Goal: Complete Application Form: Complete application form

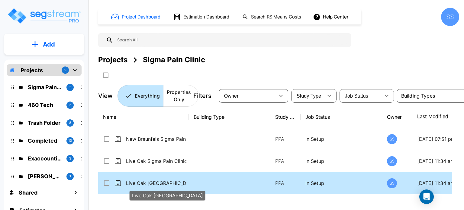
click at [161, 182] on p "Live Oak [GEOGRAPHIC_DATA]" at bounding box center [156, 182] width 60 height 7
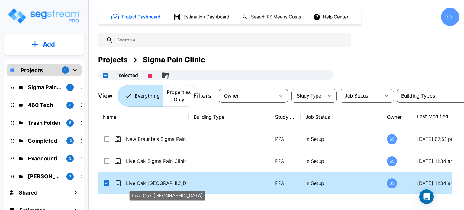
checkbox input "true"
click at [161, 182] on p "Live Oak [GEOGRAPHIC_DATA]" at bounding box center [156, 182] width 60 height 7
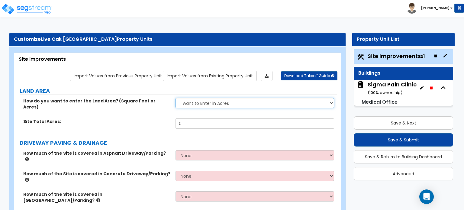
click at [222, 102] on select "I want to Enter in [GEOGRAPHIC_DATA] I want to Enter in Square Feet" at bounding box center [254, 103] width 158 height 10
select select "2"
click at [175, 98] on select "I want to Enter in [GEOGRAPHIC_DATA] I want to Enter in Square Feet" at bounding box center [254, 103] width 158 height 10
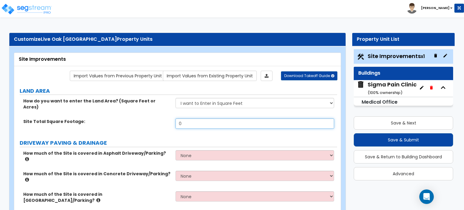
drag, startPoint x: 202, startPoint y: 119, endPoint x: 159, endPoint y: 119, distance: 42.9
click at [159, 119] on div "Site Total Square Footage: 0" at bounding box center [175, 125] width 323 height 14
type input "39,547"
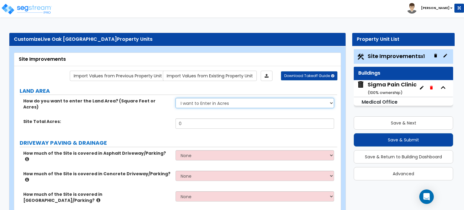
click at [228, 101] on select "I want to Enter in [GEOGRAPHIC_DATA] I want to Enter in Square Feet" at bounding box center [254, 103] width 158 height 10
select select "2"
click at [175, 98] on select "I want to Enter in [GEOGRAPHIC_DATA] I want to Enter in Square Feet" at bounding box center [254, 103] width 158 height 10
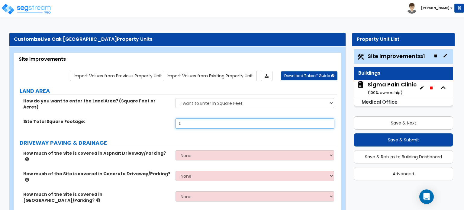
drag, startPoint x: 195, startPoint y: 118, endPoint x: 171, endPoint y: 118, distance: 23.5
click at [171, 118] on div "Site Total Square Footage: 0" at bounding box center [175, 125] width 323 height 14
type input "1"
type input "39,547"
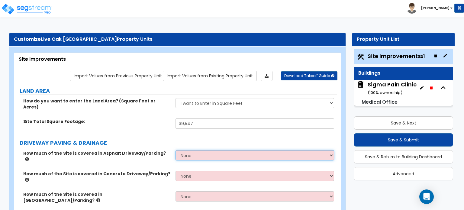
click at [193, 150] on select "None I want to Enter an Approximate Percentage I want to Enter the Square Foota…" at bounding box center [254, 155] width 158 height 10
select select "2"
click at [175, 150] on select "None I want to Enter an Approximate Percentage I want to Enter the Square Foota…" at bounding box center [254, 155] width 158 height 10
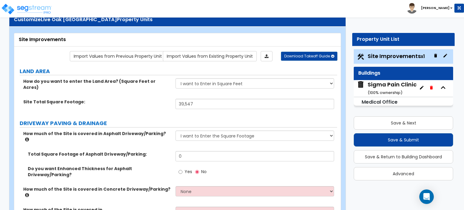
scroll to position [30, 0]
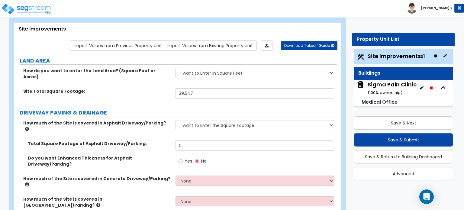
click at [29, 126] on icon at bounding box center [27, 128] width 4 height 5
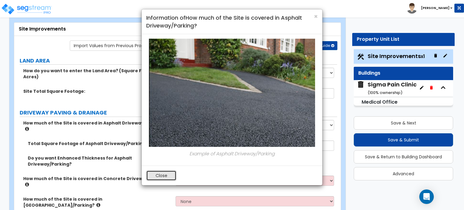
click at [161, 174] on button "Close" at bounding box center [161, 175] width 30 height 10
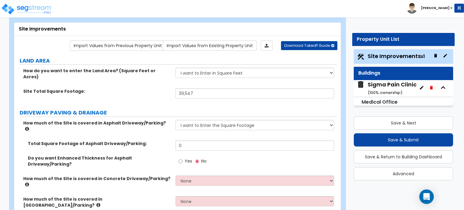
drag, startPoint x: 167, startPoint y: 160, endPoint x: 161, endPoint y: 161, distance: 6.3
click at [161, 175] on label "How much of the Site is covered in Concrete Driveway/Parking?" at bounding box center [97, 181] width 148 height 12
click at [29, 182] on icon at bounding box center [27, 184] width 4 height 5
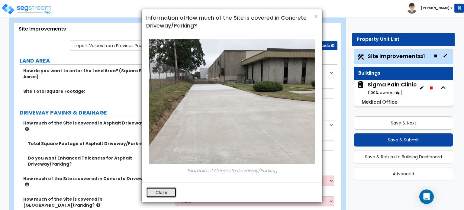
click at [162, 193] on button "Close" at bounding box center [161, 192] width 30 height 10
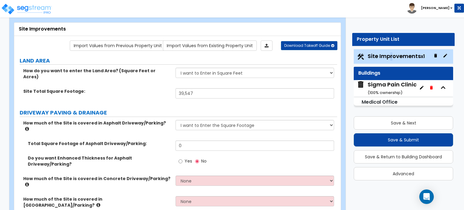
drag, startPoint x: 389, startPoint y: 58, endPoint x: 408, endPoint y: 59, distance: 19.3
click at [400, 56] on span "Site Improvements x1" at bounding box center [395, 56] width 57 height 8
drag, startPoint x: 192, startPoint y: 133, endPoint x: 173, endPoint y: 136, distance: 19.5
click at [173, 140] on div "Total Square Footage of Asphalt Driveway/Parking: 0" at bounding box center [175, 147] width 323 height 14
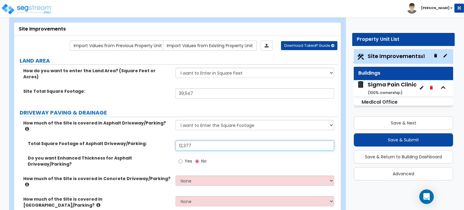
type input "12,377"
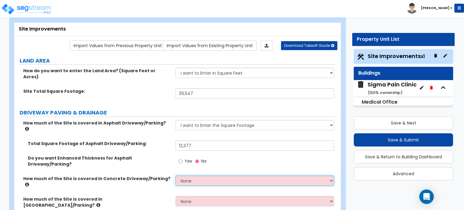
click at [211, 175] on select "None I want to Enter an Approximate Percentage I want to Enter the Square Foota…" at bounding box center [254, 180] width 158 height 10
select select "2"
click at [175, 175] on select "None I want to Enter an Approximate Percentage I want to Enter the Square Foota…" at bounding box center [254, 180] width 158 height 10
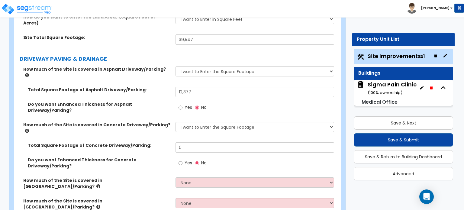
scroll to position [121, 0]
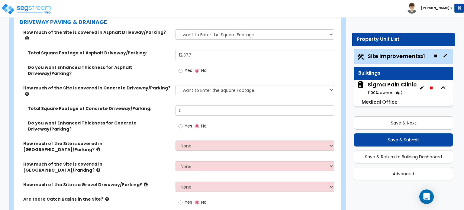
click at [100, 167] on icon at bounding box center [98, 169] width 4 height 5
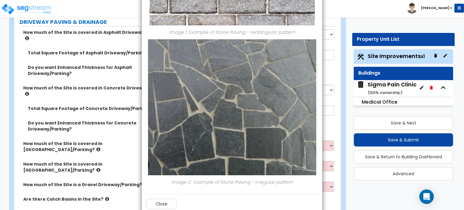
scroll to position [147, 0]
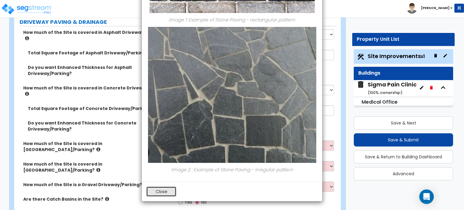
click at [163, 189] on button "Close" at bounding box center [161, 191] width 30 height 10
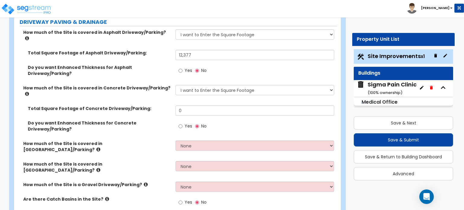
click at [100, 147] on icon at bounding box center [98, 149] width 4 height 5
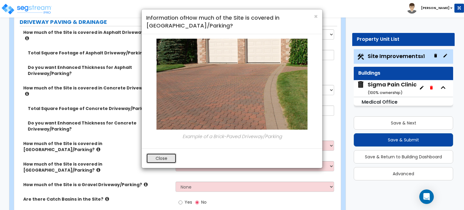
click at [163, 159] on button "Close" at bounding box center [161, 158] width 30 height 10
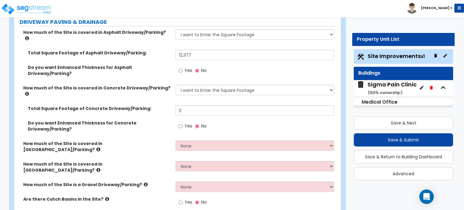
click at [144, 182] on icon at bounding box center [146, 184] width 4 height 5
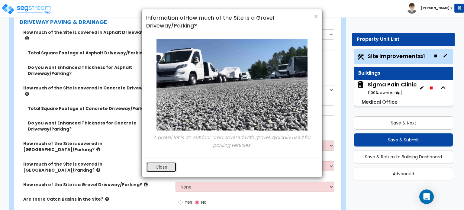
click at [158, 165] on button "Close" at bounding box center [161, 167] width 30 height 10
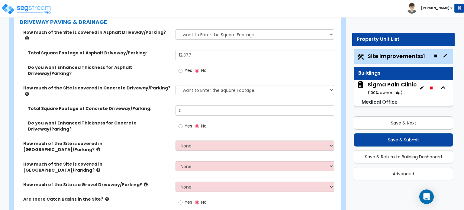
click at [105, 196] on icon at bounding box center [107, 198] width 4 height 5
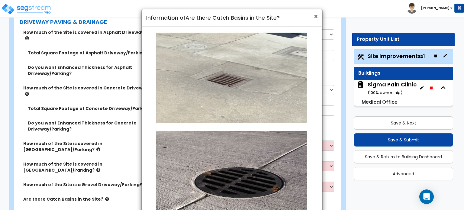
click at [316, 16] on span "×" at bounding box center [316, 16] width 4 height 9
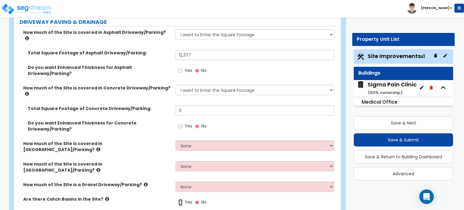
click at [180, 199] on input "Yes" at bounding box center [180, 202] width 4 height 7
radio input "true"
drag, startPoint x: 184, startPoint y: 180, endPoint x: 165, endPoint y: 182, distance: 19.2
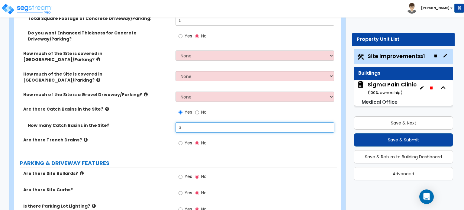
scroll to position [211, 0]
type input "3"
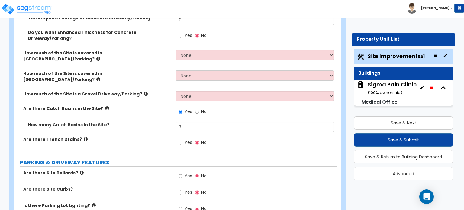
click at [80, 170] on icon at bounding box center [82, 172] width 4 height 5
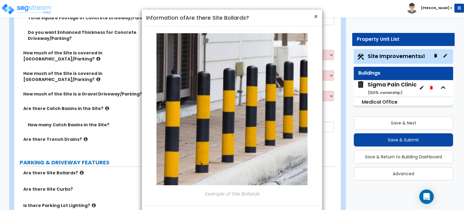
click at [315, 18] on span "×" at bounding box center [316, 16] width 4 height 9
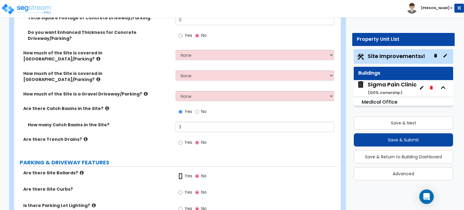
click at [179, 173] on input "Yes" at bounding box center [180, 176] width 4 height 7
radio input "true"
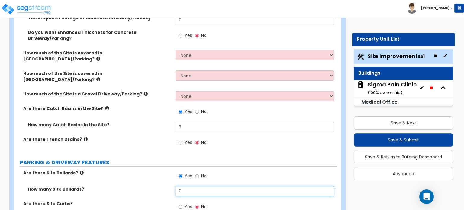
drag, startPoint x: 186, startPoint y: 153, endPoint x: 176, endPoint y: 155, distance: 9.5
click at [176, 186] on input "0" at bounding box center [254, 191] width 158 height 10
type input "3"
click at [148, 200] on div "Are there Site Curbs? Yes No" at bounding box center [175, 208] width 323 height 16
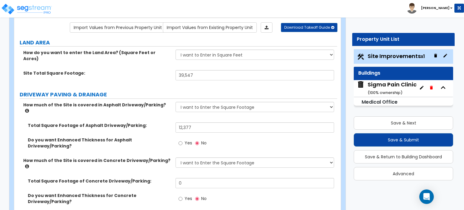
scroll to position [0, 0]
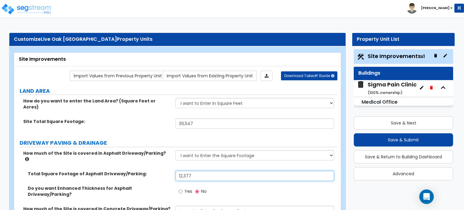
drag, startPoint x: 196, startPoint y: 165, endPoint x: 169, endPoint y: 165, distance: 26.6
click at [169, 171] on div "Total Square Footage of Asphalt Driveway/Parking: 12,377" at bounding box center [175, 178] width 323 height 14
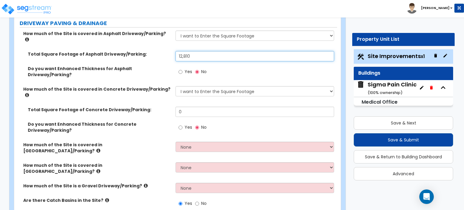
scroll to position [121, 0]
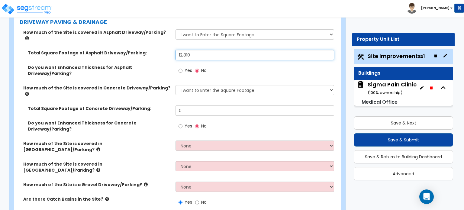
type input "12,810"
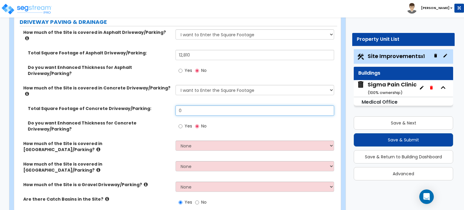
drag, startPoint x: 186, startPoint y: 88, endPoint x: 159, endPoint y: 92, distance: 27.5
click at [159, 105] on div "Total Square Footage of Concrete Driveway/Parking: 0" at bounding box center [175, 112] width 323 height 14
type input "1,158"
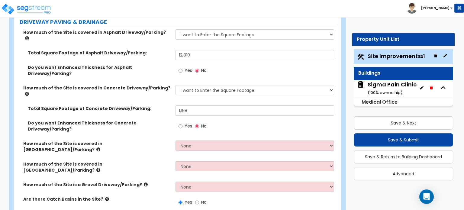
click at [258, 120] on div "Yes No" at bounding box center [255, 128] width 161 height 16
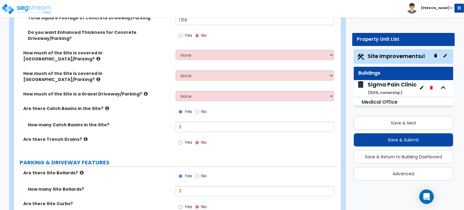
scroll to position [241, 0]
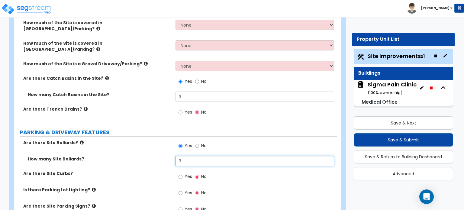
drag, startPoint x: 188, startPoint y: 126, endPoint x: 150, endPoint y: 133, distance: 38.7
click at [150, 139] on div "Are there Site Bollards? Yes No How many Site Bollards? 3 Are there Site Curbs?…" at bounding box center [176, 211] width 314 height 145
type input "7"
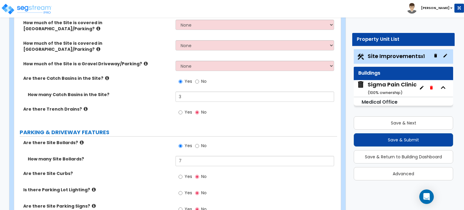
click at [136, 170] on div "Are there Site Curbs? Yes No" at bounding box center [175, 178] width 323 height 16
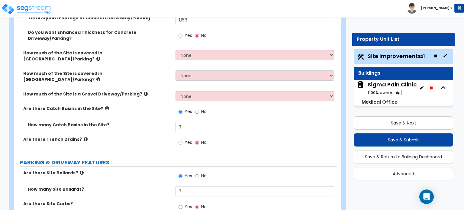
click at [183, 202] on label "Yes" at bounding box center [185, 207] width 14 height 10
click at [182, 203] on input "Yes" at bounding box center [180, 206] width 4 height 7
radio input "true"
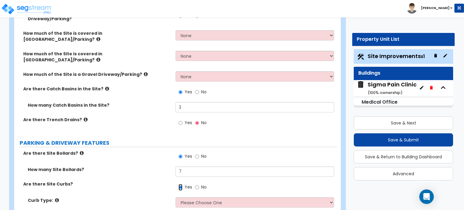
scroll to position [241, 0]
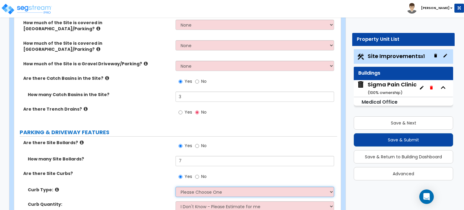
click at [190, 187] on select "Please Choose One Curb (Only) Curb & Gutter Asphalt Berm" at bounding box center [254, 192] width 158 height 10
select select "2"
click at [175, 187] on select "Please Choose One Curb (Only) Curb & Gutter Asphalt Berm" at bounding box center [254, 192] width 158 height 10
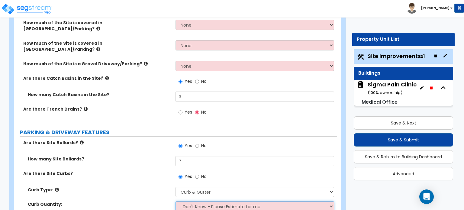
click at [204, 201] on select "I Don't Know - Please Estimate for me I want to Enter the Linear Footage" at bounding box center [254, 206] width 158 height 10
select select "1"
click at [175, 201] on select "I Don't Know - Please Estimate for me I want to Enter the Linear Footage" at bounding box center [254, 206] width 158 height 10
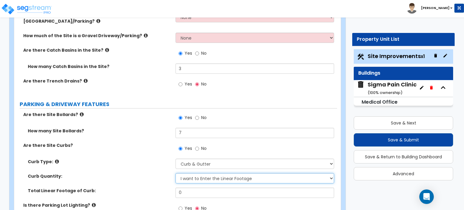
scroll to position [302, 0]
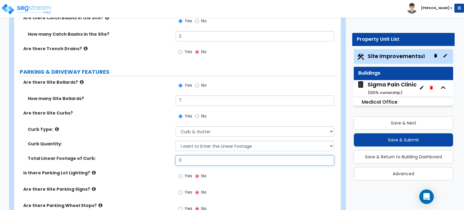
drag, startPoint x: 195, startPoint y: 124, endPoint x: 170, endPoint y: 124, distance: 25.0
click at [170, 155] on div "Total Linear Footage of Curb: 0" at bounding box center [175, 162] width 323 height 14
type input "841"
click at [92, 170] on icon at bounding box center [94, 172] width 4 height 5
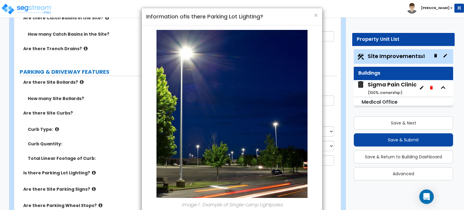
scroll to position [0, 0]
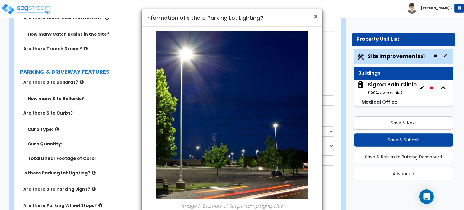
click at [316, 16] on span "×" at bounding box center [316, 16] width 4 height 9
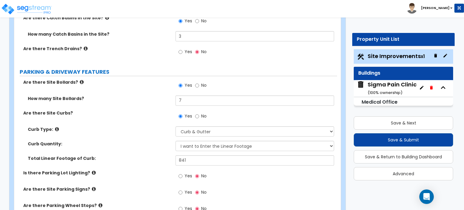
click at [92, 187] on icon at bounding box center [94, 189] width 4 height 5
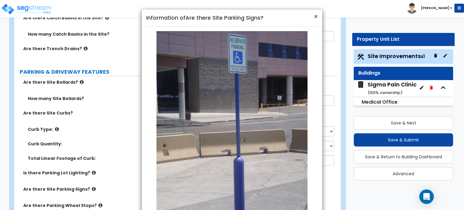
click at [314, 16] on span "×" at bounding box center [316, 16] width 4 height 9
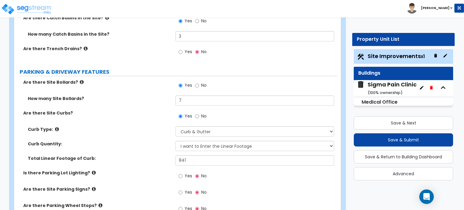
click at [98, 203] on icon at bounding box center [100, 205] width 4 height 5
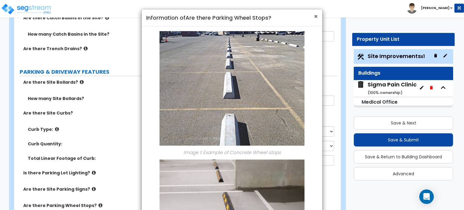
click at [316, 18] on span "×" at bounding box center [316, 16] width 4 height 9
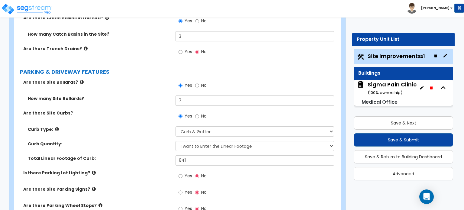
click at [92, 170] on icon at bounding box center [94, 172] width 4 height 5
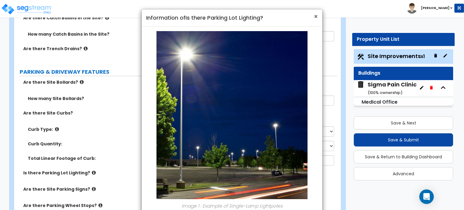
click at [316, 16] on span "×" at bounding box center [316, 16] width 4 height 9
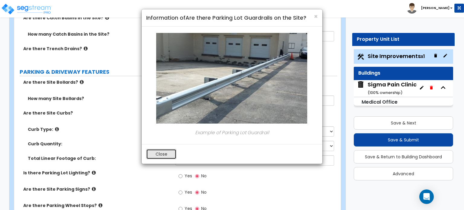
click at [153, 154] on button "Close" at bounding box center [161, 154] width 30 height 10
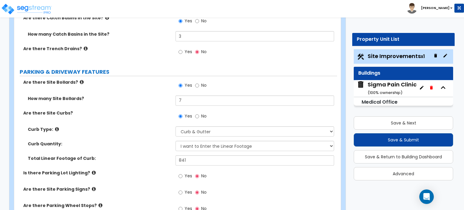
click at [92, 170] on icon at bounding box center [94, 172] width 4 height 5
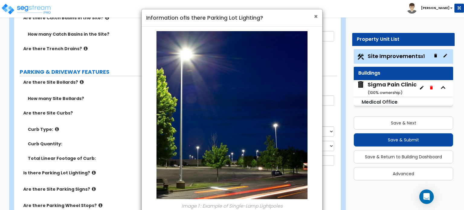
click at [317, 18] on span "×" at bounding box center [316, 16] width 4 height 9
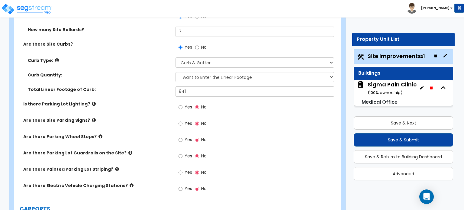
scroll to position [362, 0]
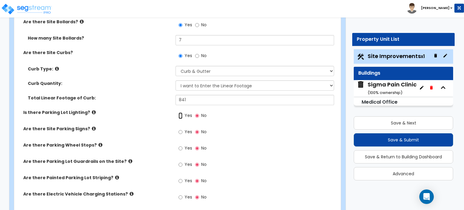
click at [180, 112] on input "Yes" at bounding box center [180, 115] width 4 height 7
radio input "true"
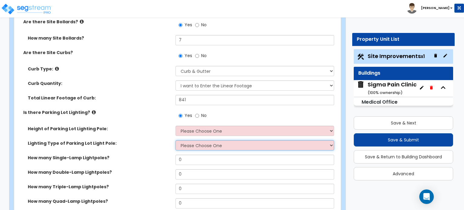
drag, startPoint x: 187, startPoint y: 105, endPoint x: 186, endPoint y: 108, distance: 3.9
click at [187, 140] on select "Please Choose One LED Metal Halide High Pressure Sodium Please Choose for me" at bounding box center [254, 145] width 158 height 10
select select "1"
click at [175, 140] on select "Please Choose One LED Metal Halide High Pressure Sodium Please Choose for me" at bounding box center [254, 145] width 158 height 10
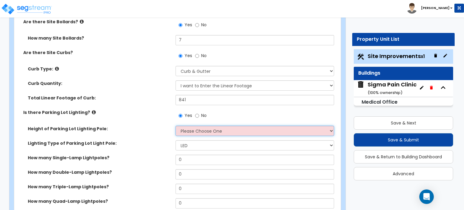
click at [198, 126] on select "Please Choose One 20' high 30' high 40' high" at bounding box center [254, 131] width 158 height 10
select select "1"
click at [175, 126] on select "Please Choose One 20' high 30' high 40' high" at bounding box center [254, 131] width 158 height 10
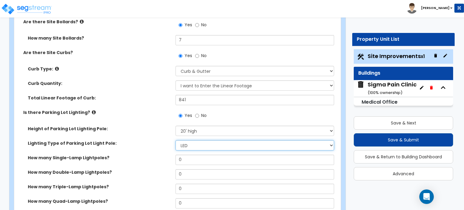
click at [193, 140] on select "Please Choose One LED Metal Halide High Pressure Sodium Please Choose for me" at bounding box center [254, 145] width 158 height 10
drag, startPoint x: 133, startPoint y: 69, endPoint x: 192, endPoint y: 116, distance: 75.4
click at [140, 95] on div "Total Linear Footage of Curb: 841" at bounding box center [175, 102] width 323 height 14
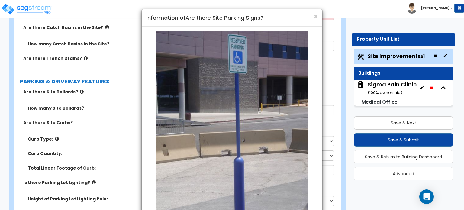
scroll to position [211, 0]
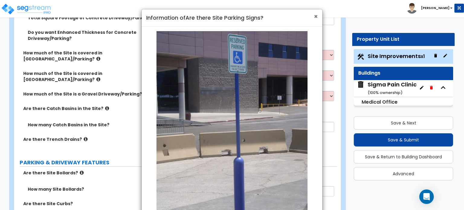
click at [316, 17] on span "×" at bounding box center [316, 16] width 4 height 9
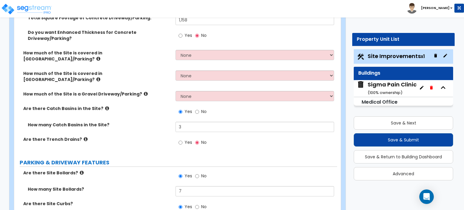
scroll to position [272, 0]
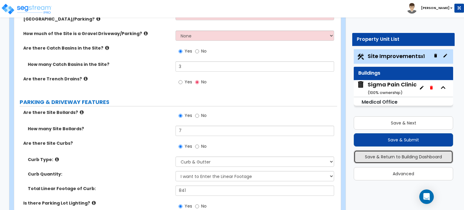
drag, startPoint x: 384, startPoint y: 151, endPoint x: 391, endPoint y: 163, distance: 13.8
click at [383, 154] on button "Save & Return to Building Dashboard" at bounding box center [402, 156] width 99 height 13
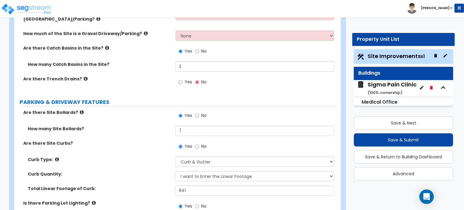
scroll to position [0, 0]
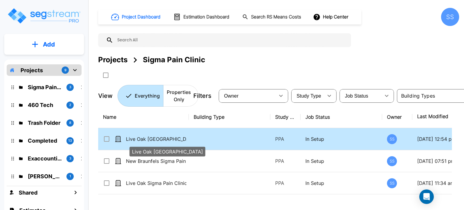
click at [154, 138] on p "Live Oak [GEOGRAPHIC_DATA]" at bounding box center [156, 138] width 60 height 7
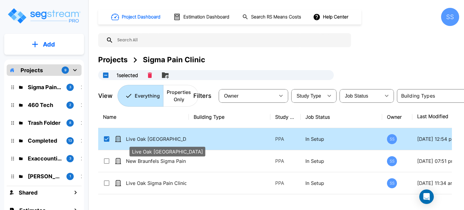
click at [154, 138] on p "Live Oak [GEOGRAPHIC_DATA]" at bounding box center [156, 138] width 60 height 7
checkbox input "false"
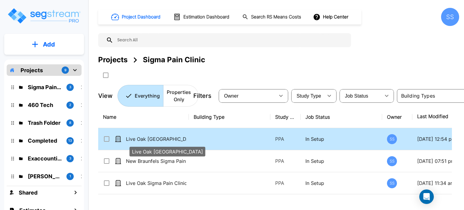
click at [155, 138] on p "Live Oak [GEOGRAPHIC_DATA]" at bounding box center [156, 138] width 60 height 7
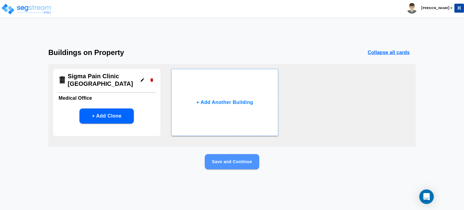
click at [233, 160] on button "Save and Continue" at bounding box center [232, 161] width 54 height 15
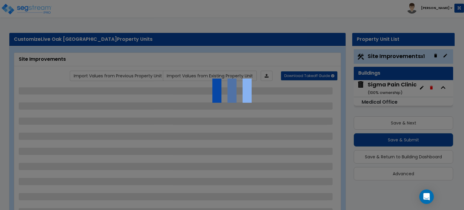
select select "2"
select select "1"
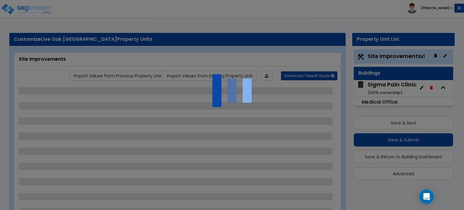
select select "1"
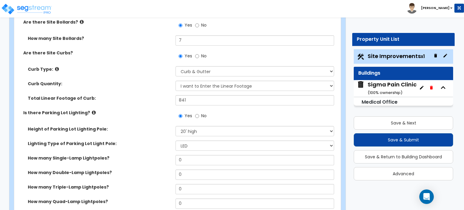
scroll to position [362, 0]
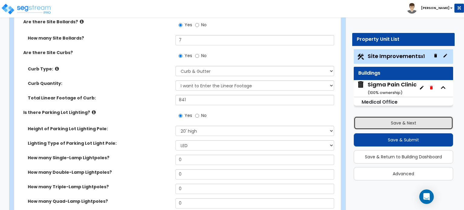
click at [394, 123] on button "Save & Next" at bounding box center [402, 122] width 99 height 13
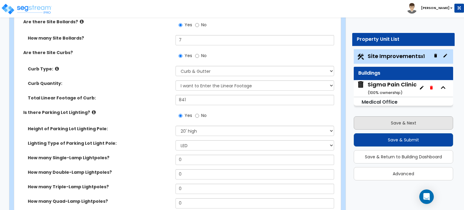
scroll to position [49, 0]
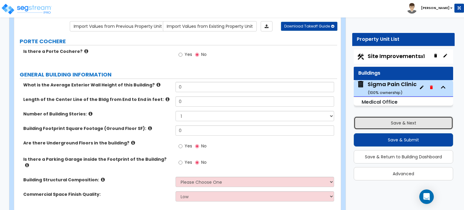
click at [393, 123] on button "Save & Next" at bounding box center [402, 122] width 99 height 13
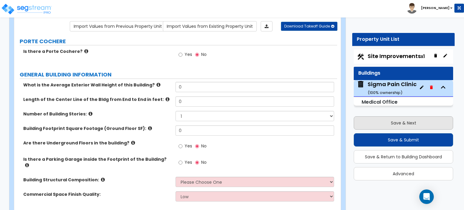
select select "2"
select select "1"
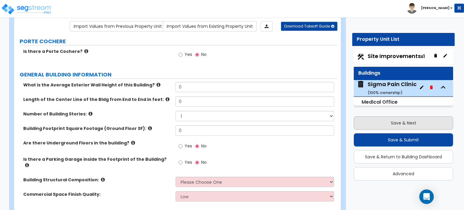
select select "1"
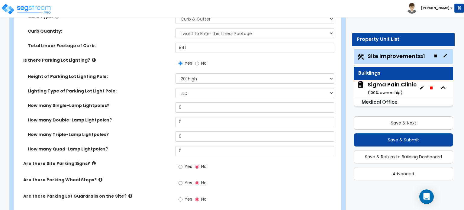
scroll to position [412, 0]
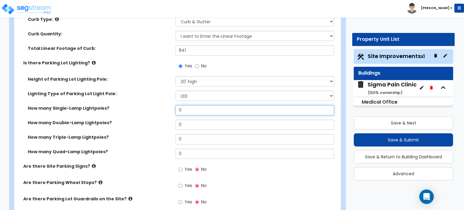
drag, startPoint x: 188, startPoint y: 70, endPoint x: 167, endPoint y: 75, distance: 21.5
click at [167, 105] on div "How many Single-Lamp Lightpoles? 0" at bounding box center [175, 112] width 323 height 14
type input "2"
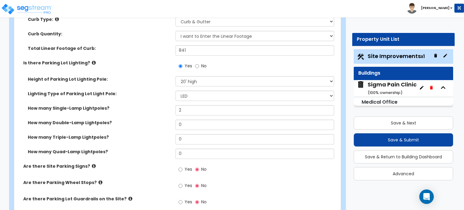
click at [168, 134] on label "How many Triple-Lamp Lightpoles?" at bounding box center [99, 137] width 143 height 6
click at [182, 166] on input "Yes" at bounding box center [180, 169] width 4 height 7
radio input "true"
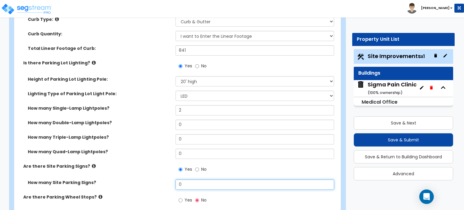
drag, startPoint x: 188, startPoint y: 146, endPoint x: 171, endPoint y: 148, distance: 16.7
click at [171, 179] on div "How many Site Parking Signs? 0" at bounding box center [175, 186] width 323 height 14
type input "2"
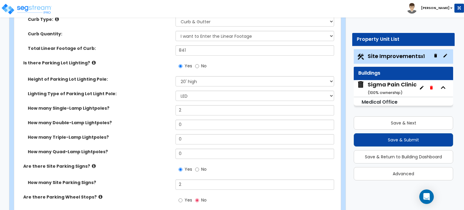
click at [98, 194] on icon at bounding box center [100, 196] width 4 height 5
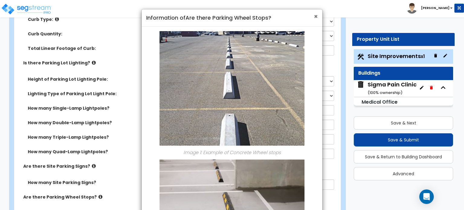
click at [317, 16] on span "×" at bounding box center [316, 16] width 4 height 9
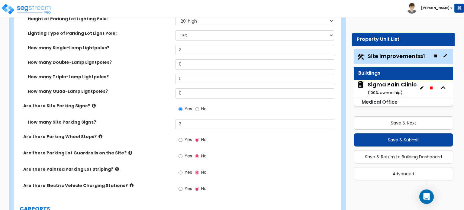
scroll to position [442, 0]
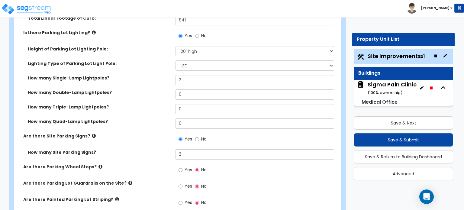
click at [128, 180] on icon at bounding box center [130, 182] width 4 height 5
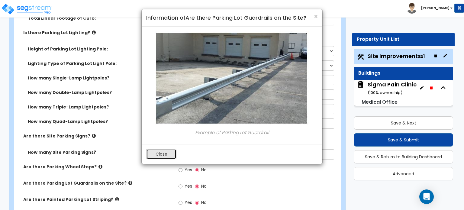
click at [157, 154] on button "Close" at bounding box center [161, 154] width 30 height 10
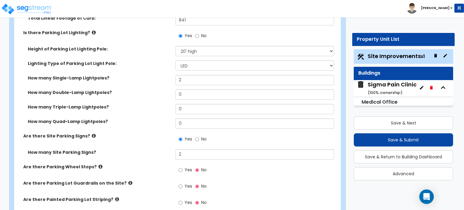
click at [115, 197] on icon at bounding box center [117, 199] width 4 height 5
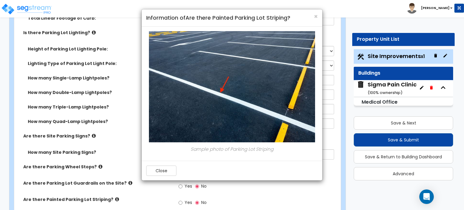
click at [347, 101] on div "× Information of Are there Painted Parking Lot Striping? Sample photo of Parkin…" at bounding box center [232, 105] width 464 height 210
click at [160, 174] on button "Close" at bounding box center [161, 170] width 30 height 10
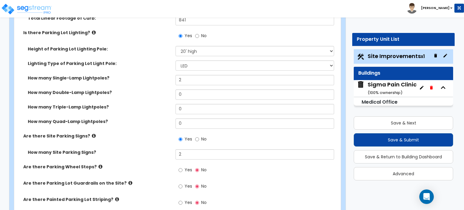
click at [128, 180] on icon at bounding box center [130, 182] width 4 height 5
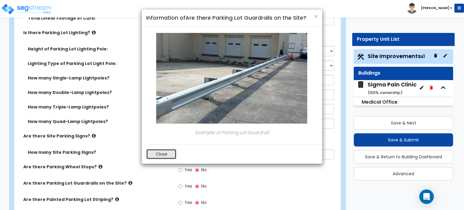
click at [161, 152] on button "Close" at bounding box center [161, 154] width 30 height 10
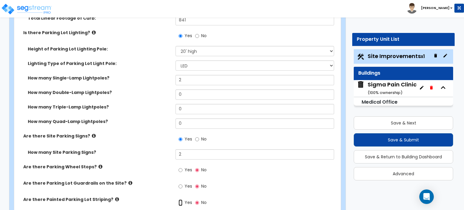
click at [182, 199] on input "Yes" at bounding box center [180, 202] width 4 height 7
radio input "true"
select select "1"
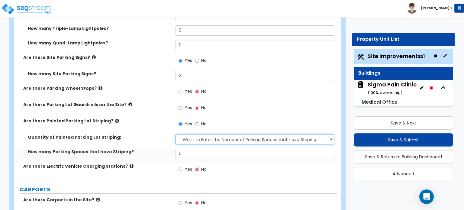
scroll to position [532, 0]
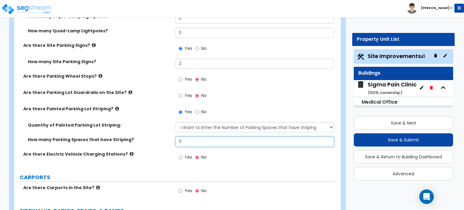
drag, startPoint x: 187, startPoint y: 104, endPoint x: 173, endPoint y: 102, distance: 14.0
click at [173, 136] on div "How many Parking Spaces that have Striping? 0" at bounding box center [175, 143] width 323 height 14
type input "37"
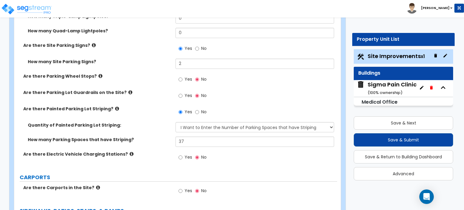
drag, startPoint x: 151, startPoint y: 143, endPoint x: 146, endPoint y: 140, distance: 5.6
click at [150, 143] on div "LAND AREA How do you want to enter the Land Area? (Square Feet or Acres) I want…" at bounding box center [176, 206] width 314 height 1303
click at [129, 151] on icon at bounding box center [131, 153] width 4 height 5
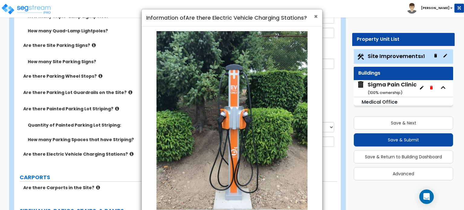
click at [314, 17] on span "×" at bounding box center [316, 16] width 4 height 9
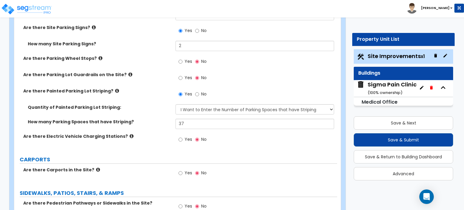
scroll to position [563, 0]
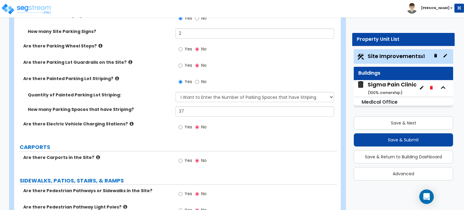
click at [96, 155] on icon at bounding box center [98, 157] width 4 height 5
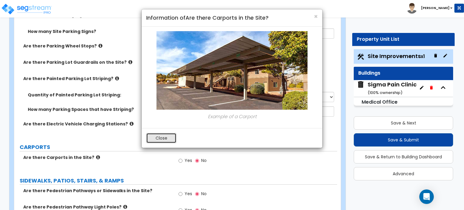
click at [165, 140] on button "Close" at bounding box center [161, 138] width 30 height 10
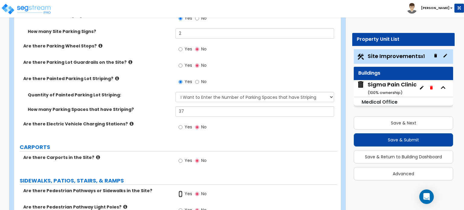
click at [179, 190] on input "Yes" at bounding box center [180, 193] width 4 height 7
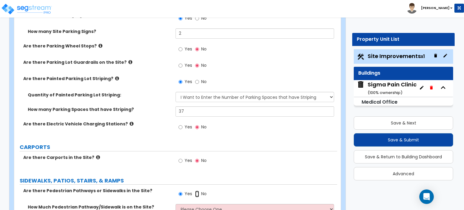
click at [197, 190] on input "No" at bounding box center [197, 193] width 4 height 7
radio input "false"
radio input "true"
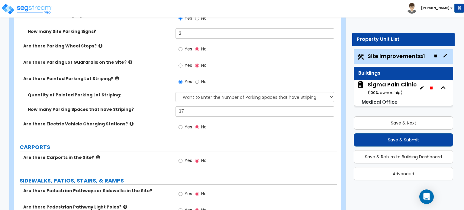
click at [178, 187] on div "Yes No" at bounding box center [192, 194] width 34 height 14
click at [181, 190] on input "Yes" at bounding box center [180, 193] width 4 height 7
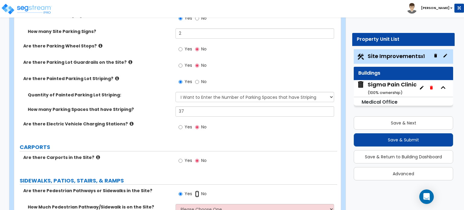
click at [197, 190] on input "No" at bounding box center [197, 193] width 4 height 7
radio input "false"
radio input "true"
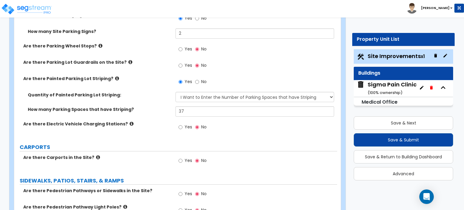
click at [303, 177] on label "SIDEWALKS, PATIOS, STAIRS, & RAMPS" at bounding box center [178, 181] width 317 height 8
click at [123, 204] on icon at bounding box center [125, 206] width 4 height 5
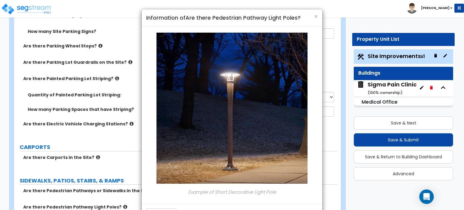
scroll to position [22, 0]
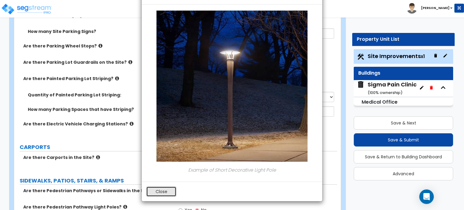
click at [157, 190] on button "Close" at bounding box center [161, 191] width 30 height 10
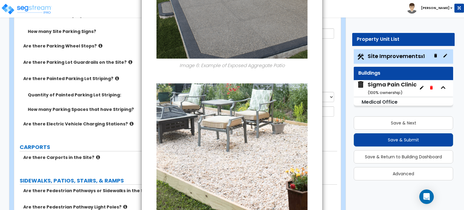
scroll to position [856, 0]
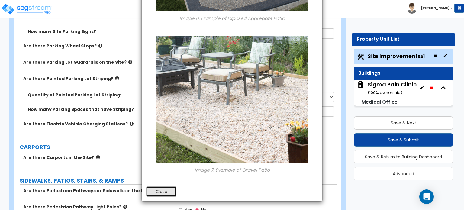
click at [164, 192] on button "Close" at bounding box center [161, 191] width 30 height 10
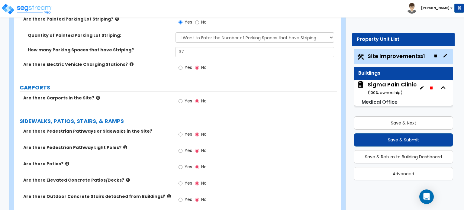
scroll to position [623, 0]
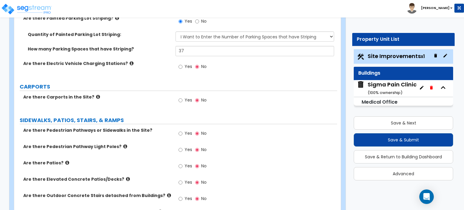
click at [126, 177] on icon at bounding box center [128, 179] width 4 height 5
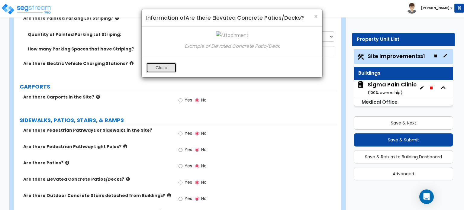
click at [164, 68] on button "Close" at bounding box center [161, 67] width 30 height 10
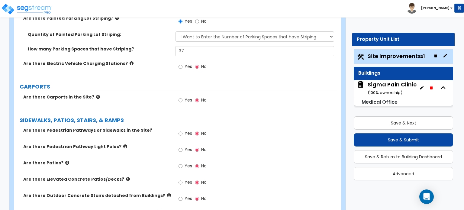
click at [167, 193] on icon at bounding box center [169, 195] width 4 height 5
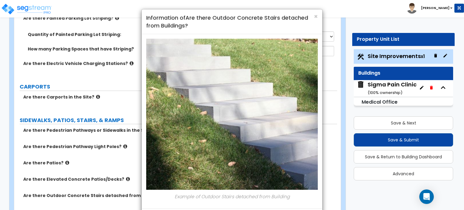
scroll to position [27, 0]
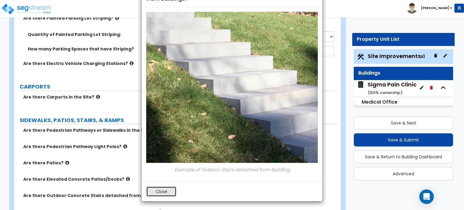
click at [161, 189] on button "Close" at bounding box center [161, 191] width 30 height 10
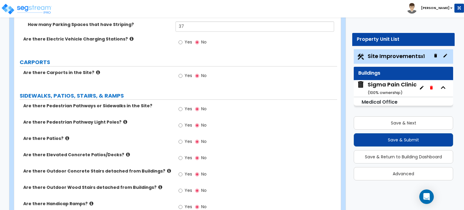
scroll to position [713, 0]
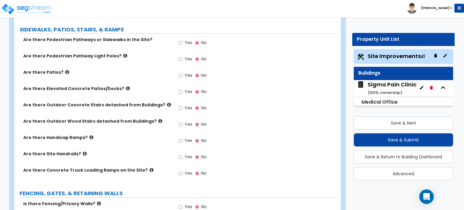
click at [83, 151] on icon at bounding box center [85, 153] width 4 height 5
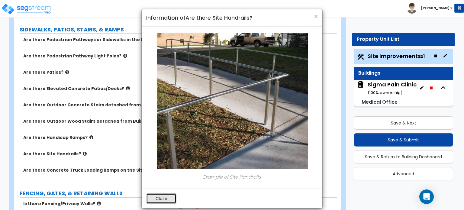
click at [159, 198] on button "Close" at bounding box center [161, 198] width 30 height 10
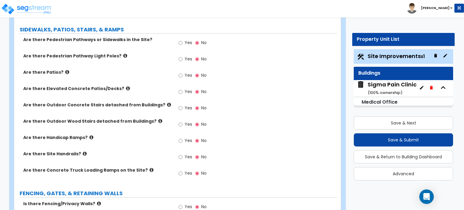
click at [149, 167] on icon at bounding box center [151, 169] width 4 height 5
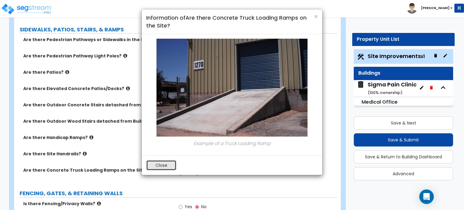
click at [168, 165] on button "Close" at bounding box center [161, 165] width 30 height 10
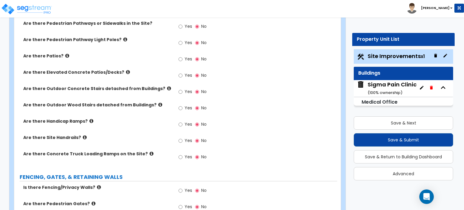
scroll to position [744, 0]
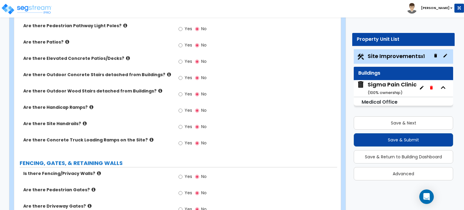
click at [91, 187] on icon at bounding box center [93, 189] width 4 height 5
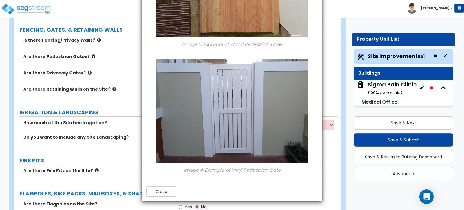
scroll to position [985, 0]
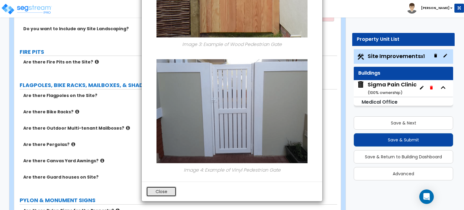
drag, startPoint x: 158, startPoint y: 193, endPoint x: 142, endPoint y: 174, distance: 23.6
click at [157, 193] on button "Close" at bounding box center [161, 191] width 30 height 10
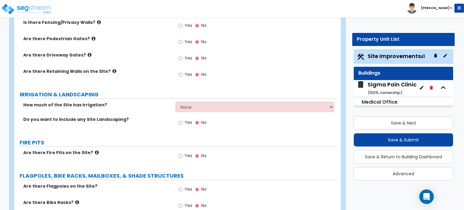
scroll to position [804, 0]
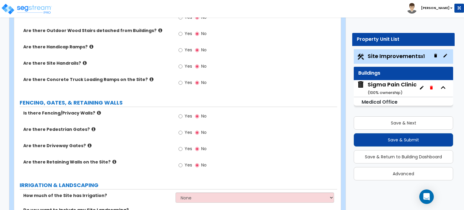
click at [88, 143] on icon at bounding box center [90, 145] width 4 height 5
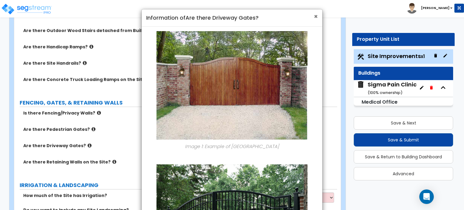
click at [316, 16] on span "×" at bounding box center [316, 16] width 4 height 9
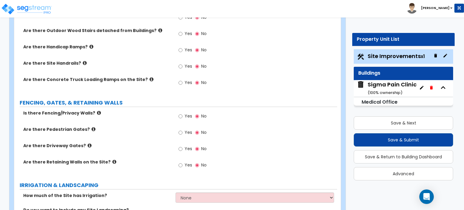
click at [112, 159] on icon at bounding box center [114, 161] width 4 height 5
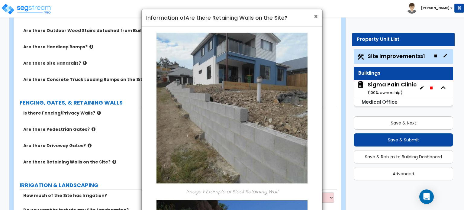
click at [317, 17] on span "×" at bounding box center [316, 16] width 4 height 9
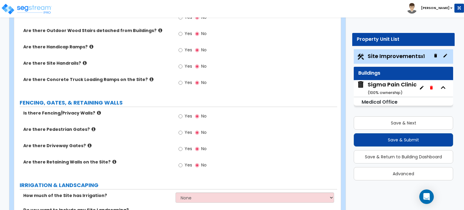
click at [97, 110] on icon at bounding box center [99, 112] width 4 height 5
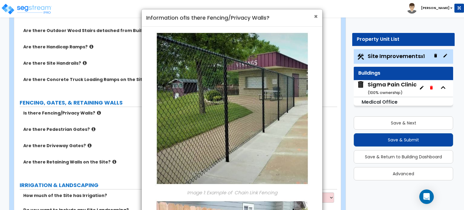
drag, startPoint x: 316, startPoint y: 16, endPoint x: 268, endPoint y: 46, distance: 56.9
click at [314, 18] on span "×" at bounding box center [316, 16] width 4 height 9
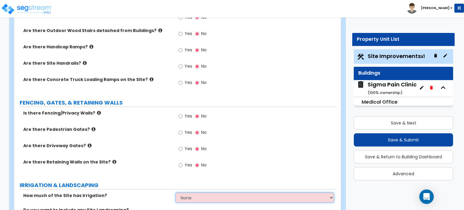
click at [194, 192] on select "None I want to Enter an Approximate Percentage I want to Enter the Square Foota…" at bounding box center [254, 197] width 158 height 10
select select "2"
click at [175, 192] on select "None I want to Enter an Approximate Percentage I want to Enter the Square Foota…" at bounding box center [254, 197] width 158 height 10
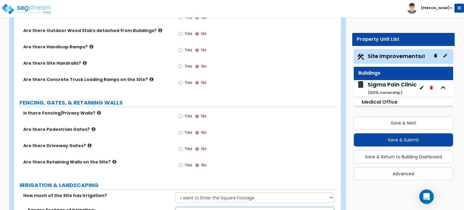
drag, startPoint x: 192, startPoint y: 174, endPoint x: 170, endPoint y: 174, distance: 21.7
click at [170, 207] on div "Square Footage of Irrigation: 0" at bounding box center [175, 214] width 323 height 14
type input "4,485"
click at [257, 159] on div "Yes No" at bounding box center [255, 167] width 161 height 16
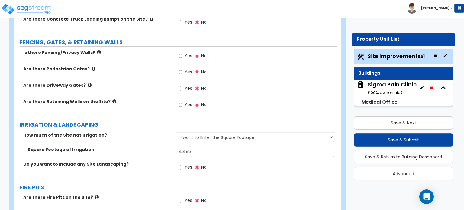
scroll to position [894, 0]
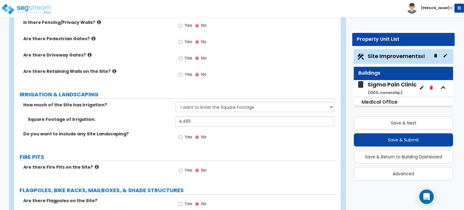
click at [95, 164] on icon at bounding box center [97, 166] width 4 height 5
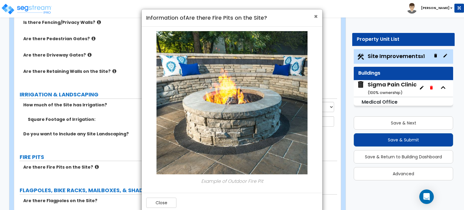
click at [314, 17] on span "×" at bounding box center [316, 16] width 4 height 9
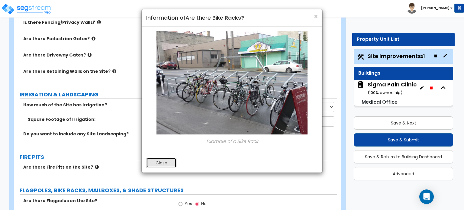
click at [163, 162] on button "Close" at bounding box center [161, 163] width 30 height 10
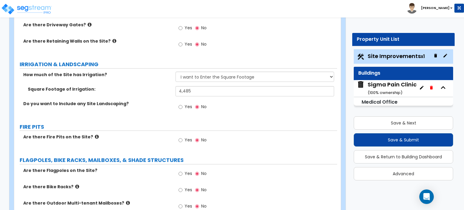
scroll to position [955, 0]
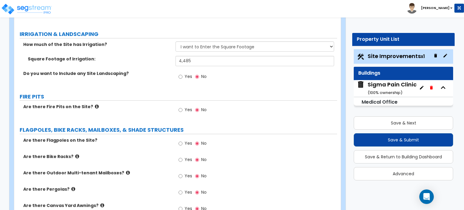
click at [71, 187] on icon at bounding box center [73, 189] width 4 height 5
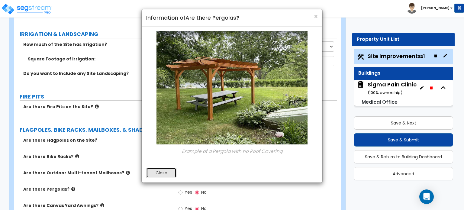
click at [155, 170] on button "Close" at bounding box center [161, 172] width 30 height 10
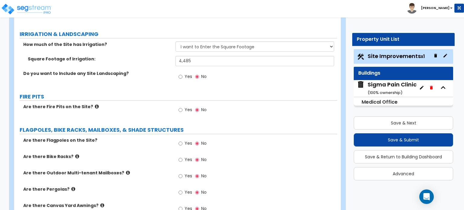
click at [100, 203] on icon at bounding box center [102, 205] width 4 height 5
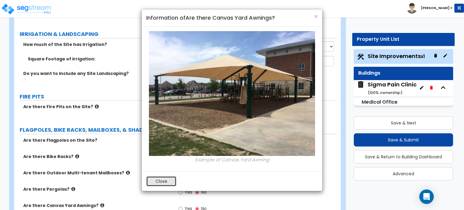
click at [157, 178] on button "Close" at bounding box center [161, 181] width 30 height 10
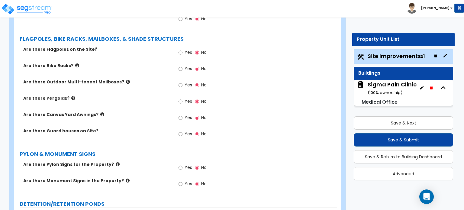
scroll to position [1076, 0]
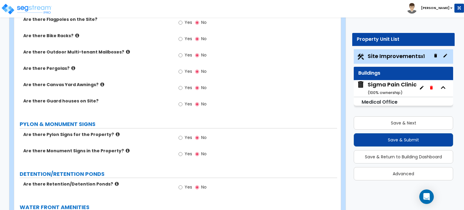
click at [115, 181] on icon at bounding box center [117, 183] width 4 height 5
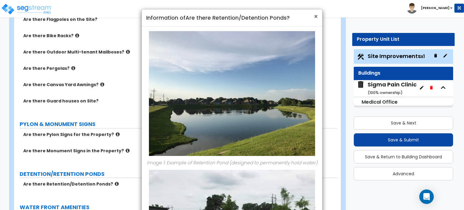
click at [316, 17] on span "×" at bounding box center [316, 16] width 4 height 9
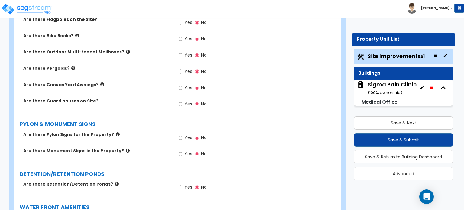
click at [116, 132] on icon at bounding box center [118, 134] width 4 height 5
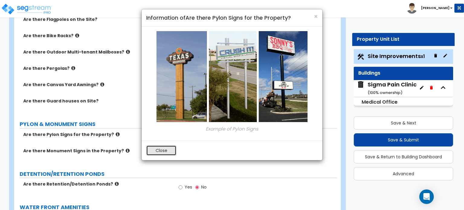
drag, startPoint x: 162, startPoint y: 152, endPoint x: 148, endPoint y: 143, distance: 17.0
click at [160, 153] on button "Close" at bounding box center [161, 150] width 30 height 10
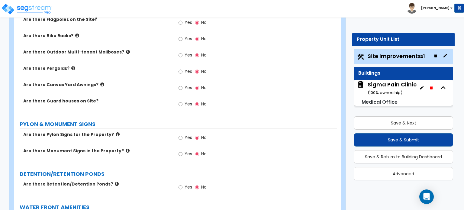
click at [126, 148] on icon at bounding box center [128, 150] width 4 height 5
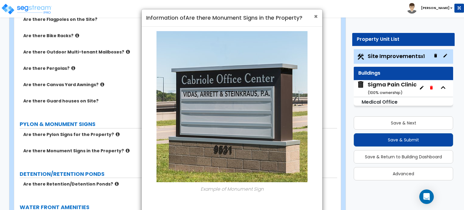
click at [314, 18] on span "×" at bounding box center [316, 16] width 4 height 9
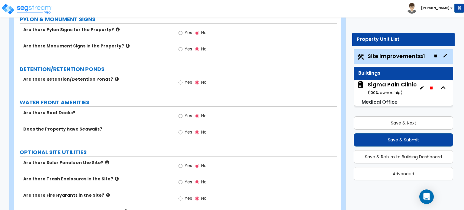
scroll to position [1183, 0]
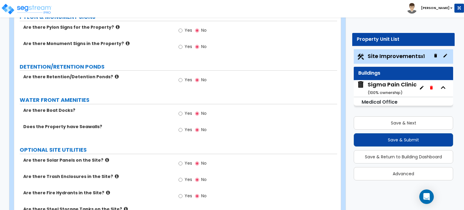
click at [105, 158] on icon at bounding box center [107, 160] width 4 height 5
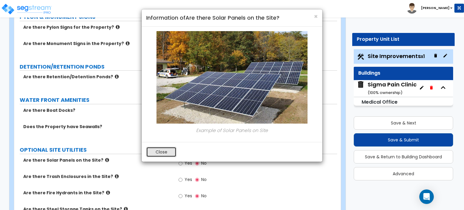
click at [161, 150] on button "Close" at bounding box center [161, 152] width 30 height 10
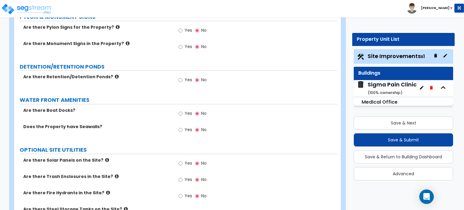
click at [115, 174] on icon at bounding box center [117, 176] width 4 height 5
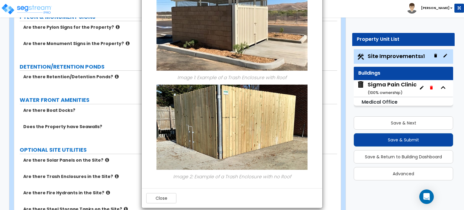
scroll to position [82, 0]
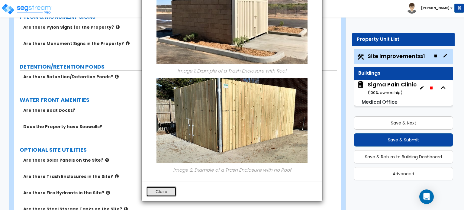
drag, startPoint x: 164, startPoint y: 191, endPoint x: 148, endPoint y: 163, distance: 32.3
click at [164, 191] on button "Close" at bounding box center [161, 191] width 30 height 10
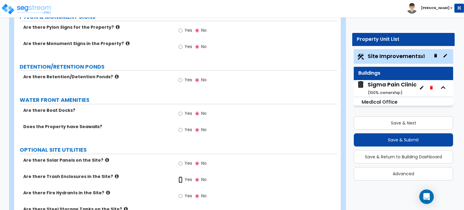
click at [180, 176] on input "Yes" at bounding box center [180, 179] width 4 height 7
radio input "true"
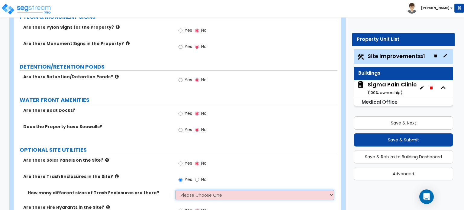
click at [199, 190] on select "Please Choose One 1 2 3" at bounding box center [254, 195] width 158 height 10
select select "1"
click at [175, 190] on select "Please Choose One 1 2 3" at bounding box center [254, 195] width 158 height 10
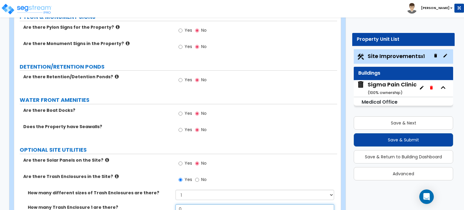
drag, startPoint x: 190, startPoint y: 170, endPoint x: 172, endPoint y: 173, distance: 18.0
click at [172, 204] on div "How many Trash Enclosure 1 are there? 0" at bounding box center [175, 211] width 323 height 14
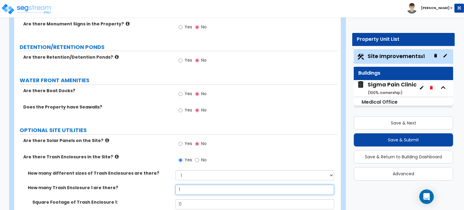
scroll to position [1213, 0]
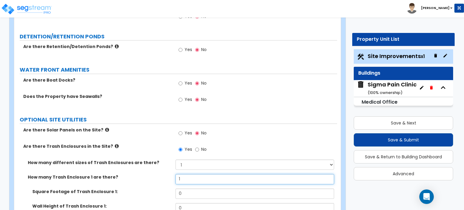
type input "1"
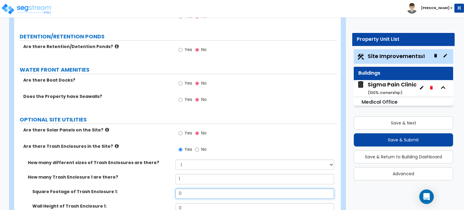
click at [191, 188] on input "0" at bounding box center [254, 193] width 158 height 10
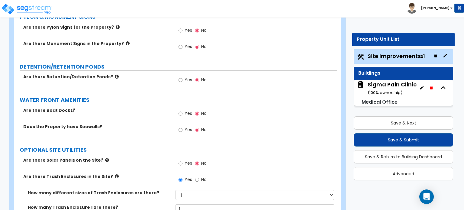
scroll to position [1243, 0]
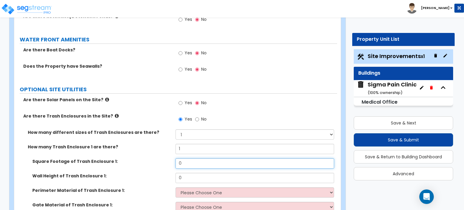
drag, startPoint x: 186, startPoint y: 123, endPoint x: 168, endPoint y: 126, distance: 18.1
click at [168, 158] on div "Square Footage of Trash Enclosure 1: 0" at bounding box center [175, 165] width 323 height 14
type input "141"
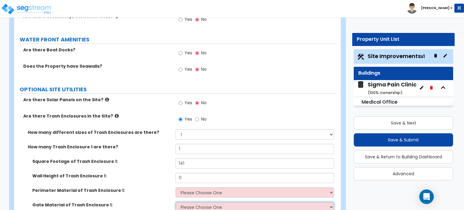
click at [213, 202] on select "Please Choose One Wood Metal" at bounding box center [254, 207] width 158 height 10
select select "2"
click at [175, 202] on select "Please Choose One Wood Metal" at bounding box center [254, 207] width 158 height 10
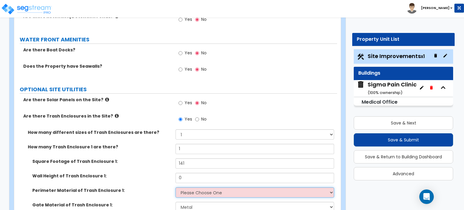
click at [208, 187] on select "Please Choose One Chain Link Wood Metal CMU" at bounding box center [254, 192] width 158 height 10
select select "3"
click at [175, 187] on select "Please Choose One Chain Link Wood Metal CMU" at bounding box center [254, 192] width 158 height 10
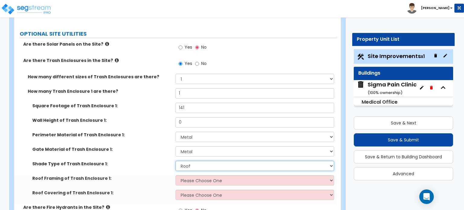
scroll to position [1303, 0]
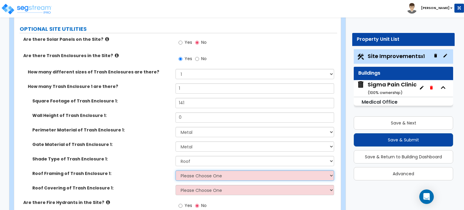
click at [213, 170] on select "Please Choose One Wood Framing Metal Framing" at bounding box center [254, 175] width 158 height 10
click at [215, 156] on select "Please Choose One Roof Pergola" at bounding box center [254, 161] width 158 height 10
select select "0"
click at [175, 156] on select "Please Choose One Roof Pergola" at bounding box center [254, 161] width 158 height 10
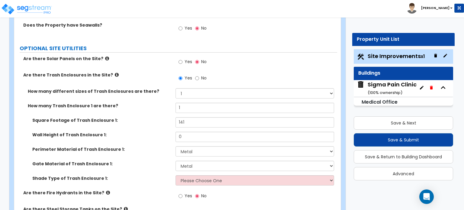
click at [115, 72] on icon at bounding box center [117, 74] width 4 height 5
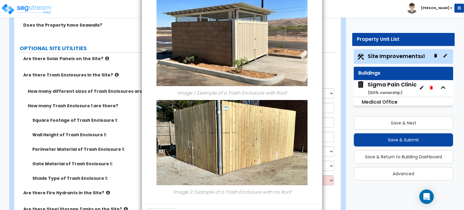
scroll to position [82, 0]
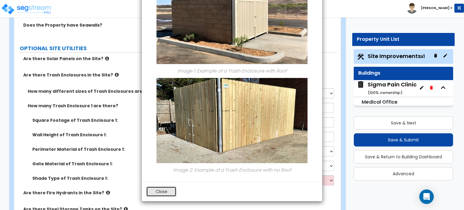
click at [160, 192] on button "Close" at bounding box center [161, 191] width 30 height 10
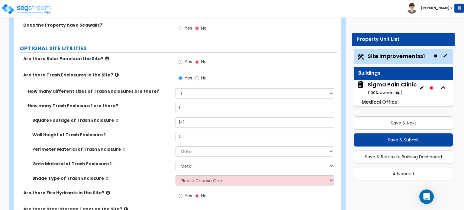
click at [118, 206] on label "Are there Steel Storage Tanks on the Site?" at bounding box center [97, 209] width 148 height 6
click at [124, 206] on icon at bounding box center [126, 208] width 4 height 5
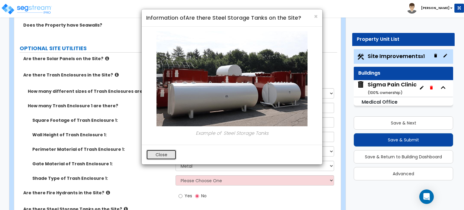
click at [174, 151] on button "Close" at bounding box center [161, 154] width 30 height 10
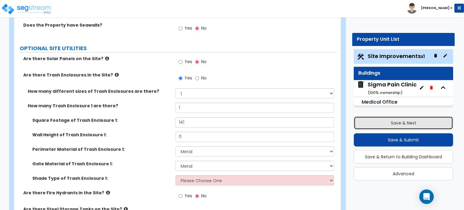
click at [409, 120] on button "Save & Next" at bounding box center [402, 122] width 99 height 13
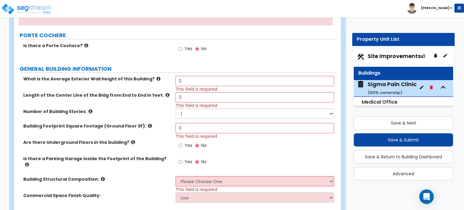
scroll to position [0, 0]
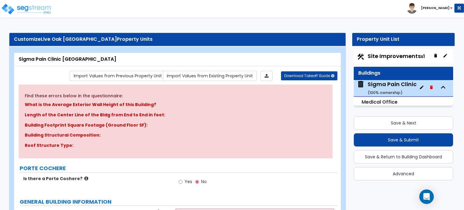
click at [84, 176] on icon at bounding box center [86, 178] width 4 height 5
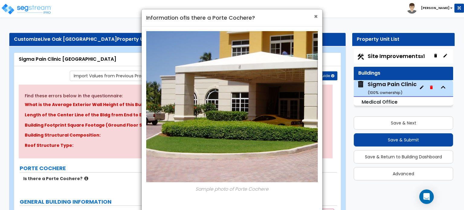
click at [314, 17] on span "×" at bounding box center [316, 16] width 4 height 9
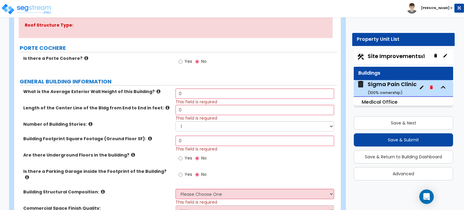
scroll to position [121, 0]
click at [146, 90] on label "What is the Average Exterior Wall Height of this Building?" at bounding box center [97, 91] width 148 height 6
click at [156, 90] on icon at bounding box center [158, 90] width 4 height 5
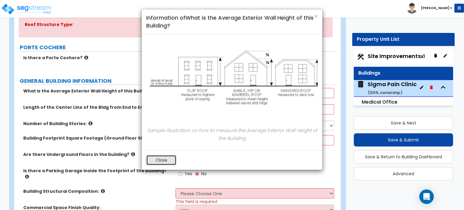
click at [162, 160] on button "Close" at bounding box center [161, 160] width 30 height 10
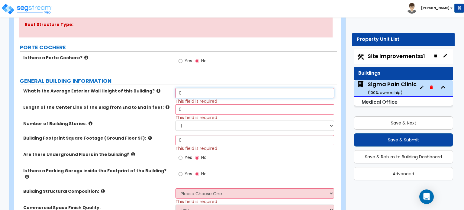
drag, startPoint x: 193, startPoint y: 94, endPoint x: 171, endPoint y: 94, distance: 22.0
click at [171, 94] on div "What is the Average Exterior Wall Height of this Building? 0 This field is requ…" at bounding box center [175, 96] width 323 height 16
click at [196, 94] on input "0" at bounding box center [254, 93] width 158 height 10
type input "20"
drag, startPoint x: 192, startPoint y: 110, endPoint x: 167, endPoint y: 112, distance: 25.5
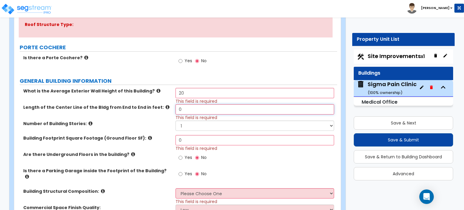
click at [167, 112] on div "Length of the Center Line of the Bldg from End to End in feet: 0 This field is …" at bounding box center [175, 112] width 323 height 16
type input "107"
click at [88, 123] on icon at bounding box center [90, 123] width 4 height 5
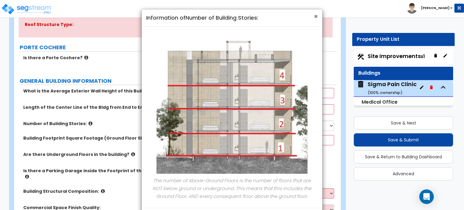
click at [314, 18] on span "×" at bounding box center [316, 16] width 4 height 9
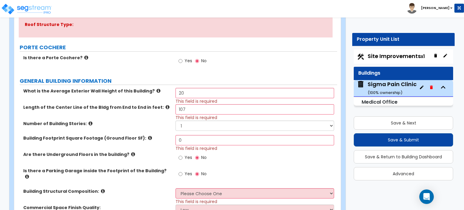
click at [148, 137] on icon at bounding box center [150, 138] width 4 height 5
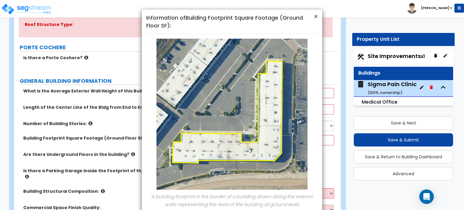
click at [314, 17] on span "×" at bounding box center [316, 16] width 4 height 9
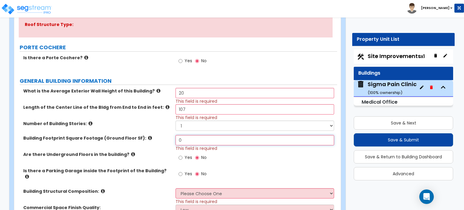
drag, startPoint x: 188, startPoint y: 139, endPoint x: 173, endPoint y: 139, distance: 15.7
click at [173, 139] on div "Building Footprint Square Footage (Ground Floor SF): 0 This field is required" at bounding box center [175, 143] width 323 height 16
type input "8,480"
click at [131, 152] on icon at bounding box center [133, 154] width 4 height 5
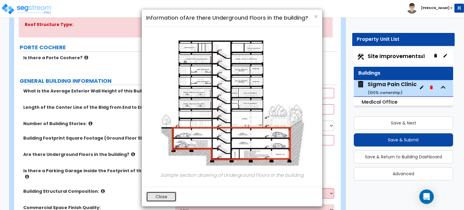
click at [164, 198] on button "Close" at bounding box center [161, 196] width 30 height 10
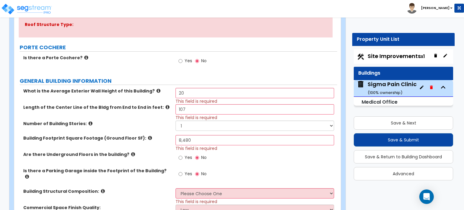
click at [29, 174] on icon at bounding box center [27, 176] width 4 height 5
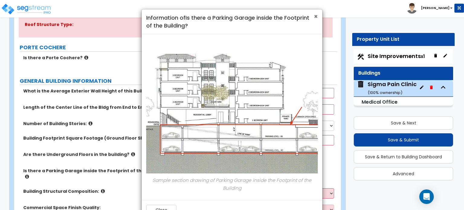
click at [315, 15] on span "×" at bounding box center [316, 16] width 4 height 9
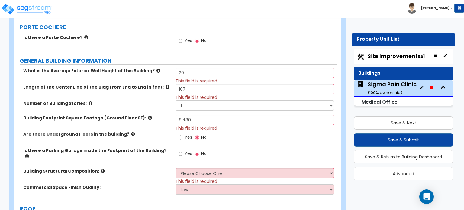
scroll to position [151, 0]
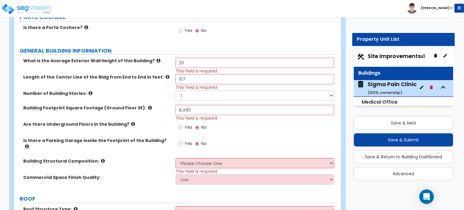
click at [101, 158] on icon at bounding box center [103, 160] width 4 height 5
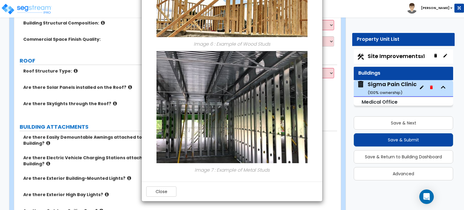
scroll to position [302, 0]
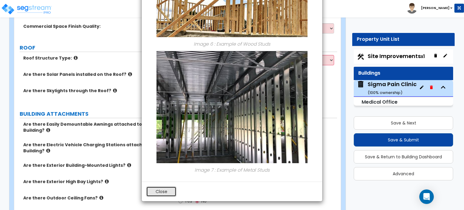
click at [167, 194] on button "Close" at bounding box center [161, 191] width 30 height 10
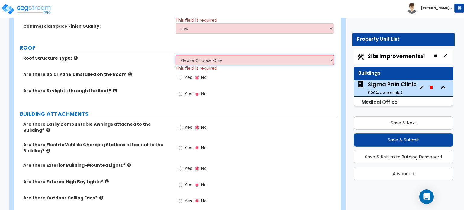
click at [220, 55] on select "Please Choose One [PERSON_NAME] Roof Flat Roof Hybrid [PERSON_NAME] & Flat Roof" at bounding box center [254, 60] width 158 height 10
click at [151, 44] on label "ROOF" at bounding box center [178, 48] width 317 height 8
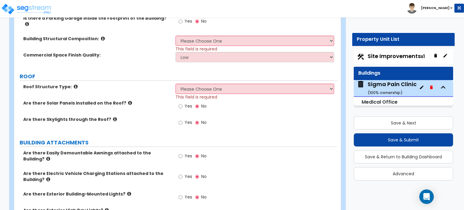
scroll to position [211, 0]
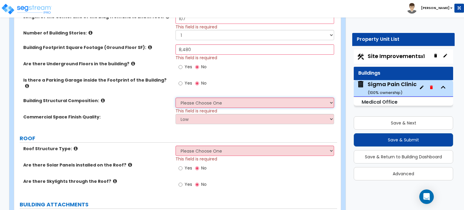
click at [201, 97] on select "Please Choose One Tilt-up Wall Construction Reinforced Concrete Structural Stee…" at bounding box center [254, 102] width 158 height 10
click at [101, 98] on icon at bounding box center [103, 100] width 4 height 5
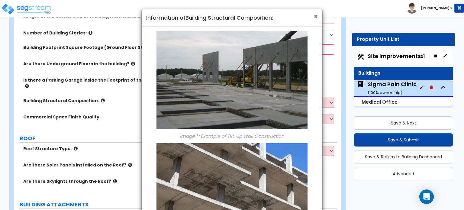
click at [315, 16] on span "×" at bounding box center [316, 16] width 4 height 9
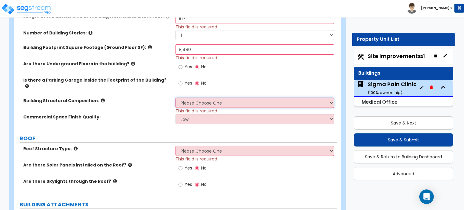
click at [216, 97] on select "Please Choose One Tilt-up Wall Construction Reinforced Concrete Structural Stee…" at bounding box center [254, 102] width 158 height 10
select select "5"
click at [175, 97] on select "Please Choose One Tilt-up Wall Construction Reinforced Concrete Structural Stee…" at bounding box center [254, 102] width 158 height 10
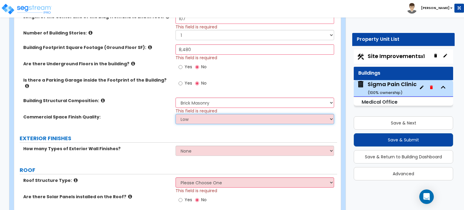
click at [194, 116] on select "Low Average High" at bounding box center [254, 119] width 158 height 10
select select "1"
click at [175, 114] on select "Low Average High" at bounding box center [254, 119] width 158 height 10
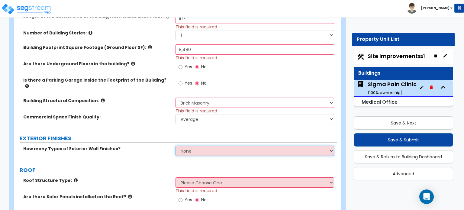
click at [193, 147] on select "None 1 2 3" at bounding box center [254, 150] width 158 height 10
select select "1"
click at [175, 145] on select "None 1 2 3" at bounding box center [254, 150] width 158 height 10
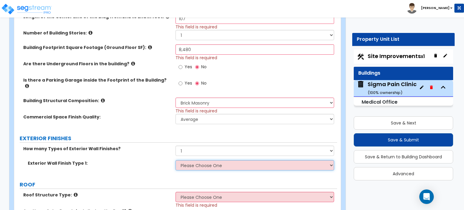
click at [193, 161] on select "Please Choose One No Finish/Shared Wall No Wall Stone Veneer Wood Siding Vinyl …" at bounding box center [254, 165] width 158 height 10
select select "3"
click at [175, 160] on select "Please Choose One No Finish/Shared Wall No Wall Stone Veneer Wood Siding Vinyl …" at bounding box center [254, 165] width 158 height 10
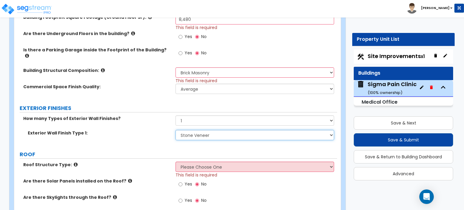
scroll to position [302, 0]
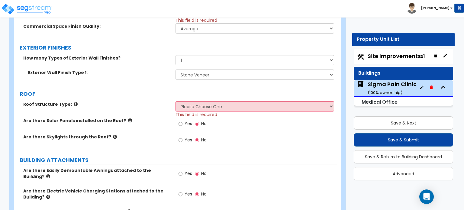
click at [74, 102] on icon at bounding box center [76, 104] width 4 height 5
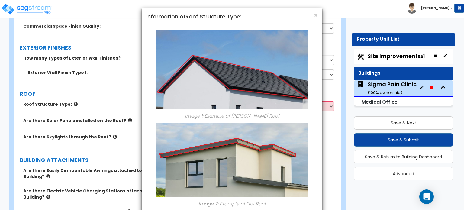
scroll to position [0, 0]
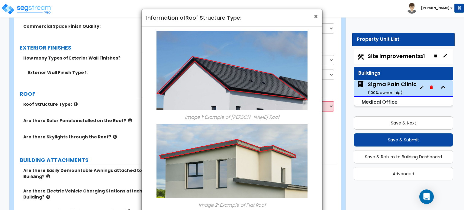
click at [315, 17] on span "×" at bounding box center [316, 16] width 4 height 9
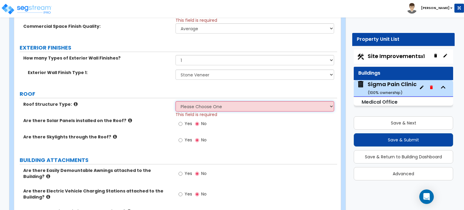
click at [214, 104] on select "Please Choose One [PERSON_NAME] Roof Flat Roof Hybrid [PERSON_NAME] & Flat Roof" at bounding box center [254, 106] width 158 height 10
click at [74, 102] on icon at bounding box center [76, 104] width 4 height 5
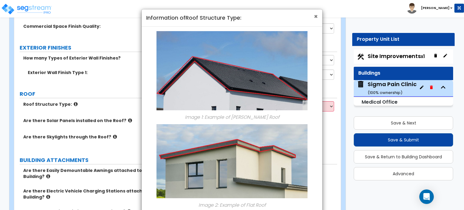
drag, startPoint x: 315, startPoint y: 14, endPoint x: 302, endPoint y: 26, distance: 18.2
click at [315, 15] on span "×" at bounding box center [316, 16] width 4 height 9
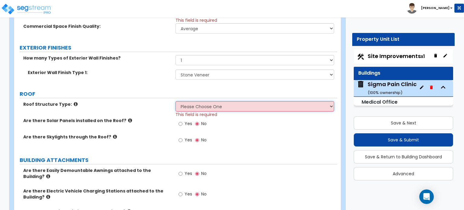
click at [231, 103] on select "Please Choose One [PERSON_NAME] Roof Flat Roof Hybrid [PERSON_NAME] & Flat Roof" at bounding box center [254, 106] width 158 height 10
select select "1"
click at [175, 101] on select "Please Choose One [PERSON_NAME] Roof Flat Roof Hybrid [PERSON_NAME] & Flat Roof" at bounding box center [254, 106] width 158 height 10
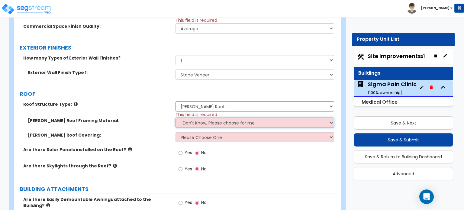
click at [183, 118] on select "I Don't Know, Please choose for me Metal Wood" at bounding box center [254, 122] width 158 height 10
select select "2"
click at [175, 117] on select "I Don't Know, Please choose for me Metal Wood" at bounding box center [254, 122] width 158 height 10
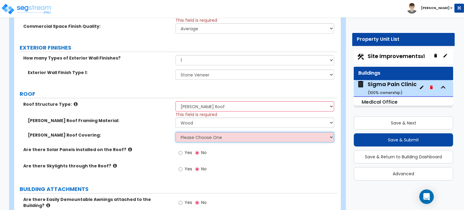
click at [193, 132] on select "Please Choose One Asphalt Shingle Clay Tile Wood Shingle Metal Shingle Standing…" at bounding box center [254, 137] width 158 height 10
select select "3"
click at [175, 132] on select "Please Choose One Asphalt Shingle Clay Tile Wood Shingle Metal Shingle Standing…" at bounding box center [254, 137] width 158 height 10
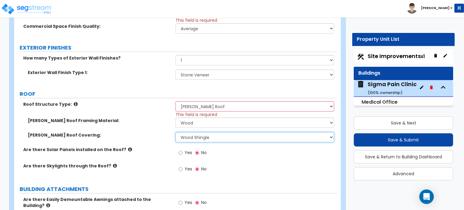
click at [197, 132] on select "Please Choose One Asphalt Shingle Clay Tile Wood Shingle Metal Shingle Standing…" at bounding box center [254, 137] width 158 height 10
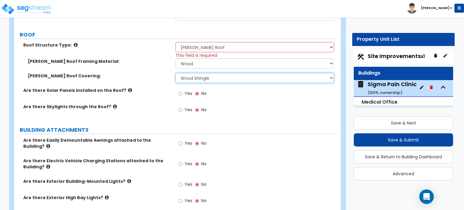
scroll to position [362, 0]
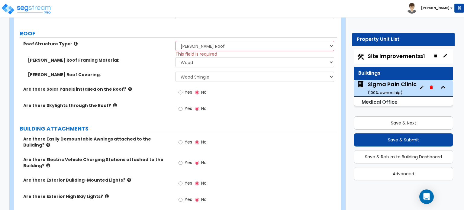
click at [168, 136] on label "Are there Easily Demountable Awnings attached to the Building?" at bounding box center [97, 142] width 148 height 12
click at [50, 142] on icon at bounding box center [48, 144] width 4 height 5
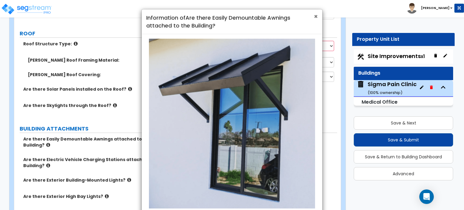
click at [316, 15] on span "×" at bounding box center [316, 16] width 4 height 9
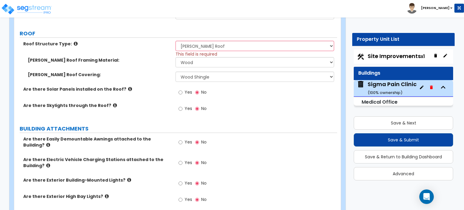
click at [46, 163] on icon at bounding box center [48, 165] width 4 height 5
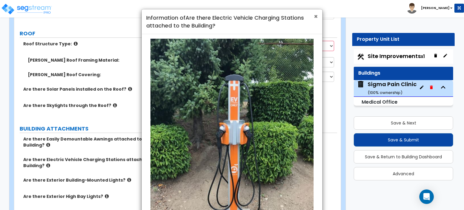
click at [316, 17] on span "×" at bounding box center [316, 16] width 4 height 9
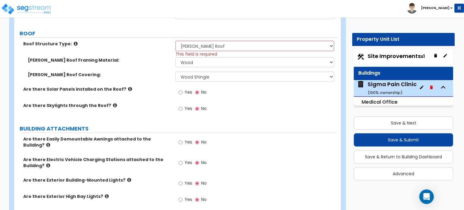
click at [127, 177] on icon at bounding box center [129, 179] width 4 height 5
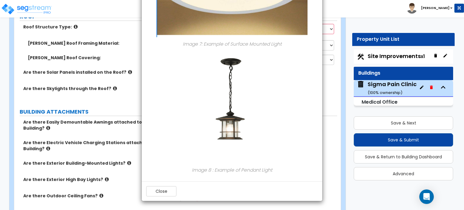
scroll to position [392, 0]
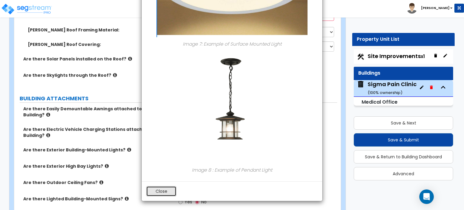
click at [158, 191] on button "Close" at bounding box center [161, 191] width 30 height 10
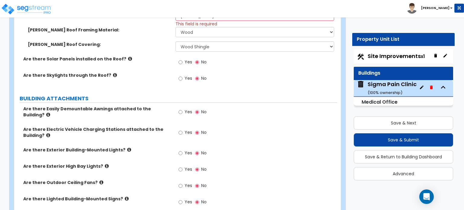
click at [46, 133] on icon at bounding box center [48, 135] width 4 height 5
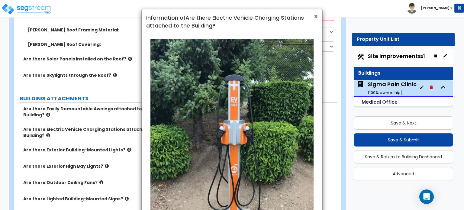
click at [315, 18] on span "×" at bounding box center [316, 16] width 4 height 9
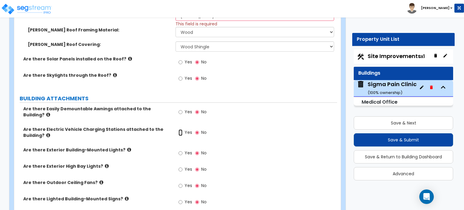
click at [180, 129] on input "Yes" at bounding box center [180, 132] width 4 height 7
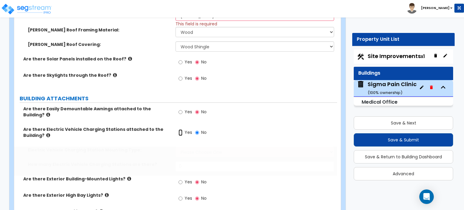
radio input "true"
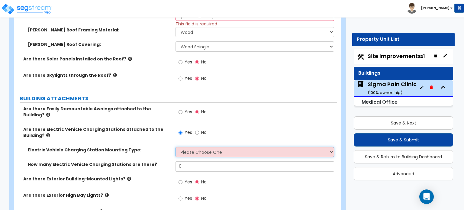
click at [193, 147] on select "Please Choose One Freestanding Wall-mounted" at bounding box center [254, 152] width 158 height 10
select select "2"
click at [175, 147] on select "Please Choose One Freestanding Wall-mounted" at bounding box center [254, 152] width 158 height 10
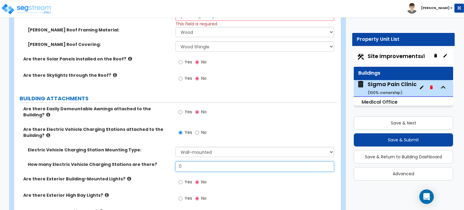
drag, startPoint x: 184, startPoint y: 158, endPoint x: 164, endPoint y: 160, distance: 20.4
click at [164, 161] on div "How many Electric Vehicle Charging Stations are there? 0" at bounding box center [175, 168] width 323 height 14
type input "1"
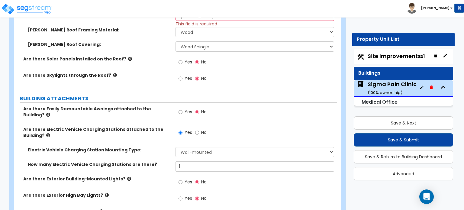
click at [239, 176] on div "Yes No" at bounding box center [255, 184] width 161 height 16
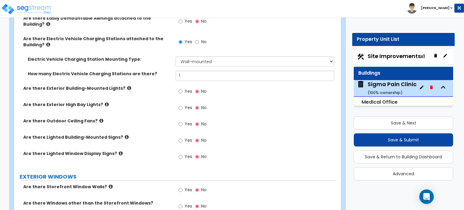
scroll to position [483, 0]
click at [127, 86] on icon at bounding box center [129, 88] width 4 height 5
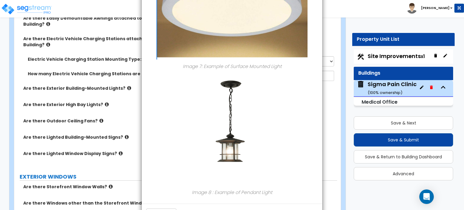
scroll to position [808, 0]
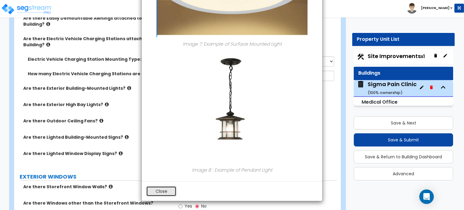
click at [167, 189] on button "Close" at bounding box center [161, 191] width 30 height 10
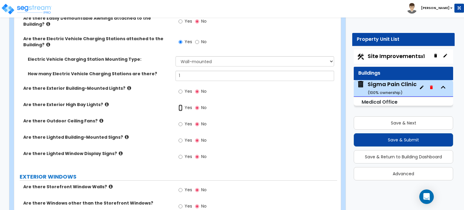
click at [180, 104] on input "Yes" at bounding box center [180, 107] width 4 height 7
radio input "true"
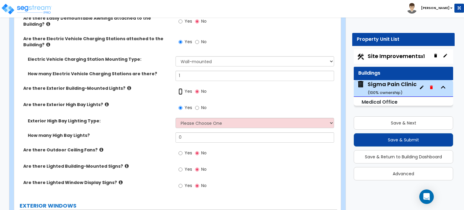
click at [181, 88] on input "Yes" at bounding box center [180, 91] width 4 height 7
radio input "true"
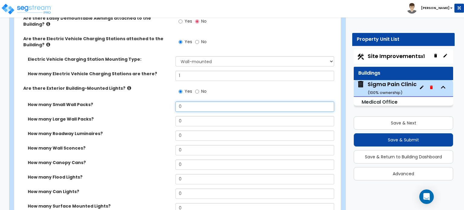
drag, startPoint x: 187, startPoint y: 96, endPoint x: 166, endPoint y: 102, distance: 22.1
click at [166, 102] on div "How many Small Wall Packs? 0" at bounding box center [175, 108] width 323 height 14
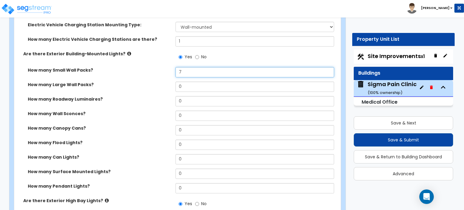
scroll to position [573, 0]
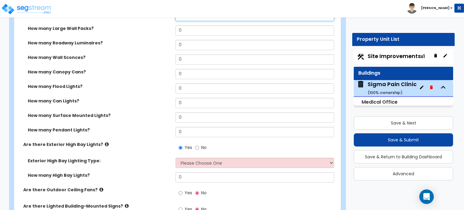
type input "7"
click at [195, 144] on input "No" at bounding box center [197, 147] width 4 height 7
radio input "false"
radio input "true"
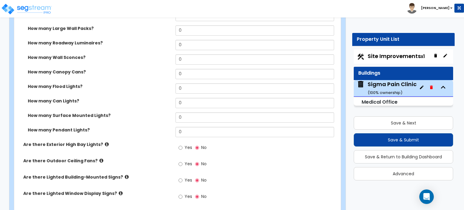
click at [105, 142] on icon at bounding box center [107, 144] width 4 height 5
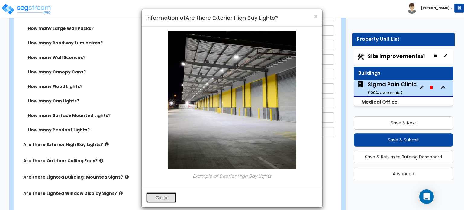
click at [157, 200] on button "Close" at bounding box center [161, 197] width 30 height 10
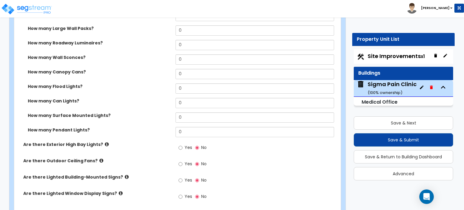
click at [97, 158] on label "Are there Outdoor Ceiling Fans?" at bounding box center [97, 161] width 148 height 6
click at [117, 174] on label "Are there Lighted Building-Mounted Signs?" at bounding box center [97, 177] width 148 height 6
click at [125, 174] on icon at bounding box center [127, 176] width 4 height 5
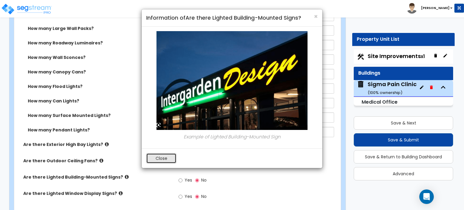
click at [158, 159] on button "Close" at bounding box center [161, 158] width 30 height 10
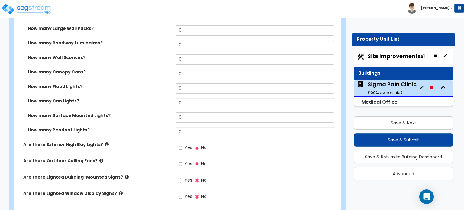
click at [122, 174] on label "Are there Lighted Building-Mounted Signs?" at bounding box center [97, 177] width 148 height 6
click at [125, 174] on icon at bounding box center [127, 176] width 4 height 5
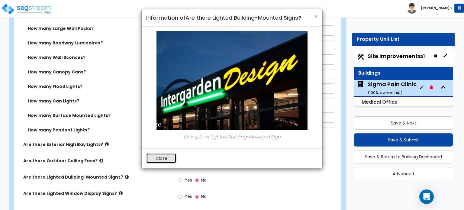
click at [167, 157] on button "Close" at bounding box center [161, 158] width 30 height 10
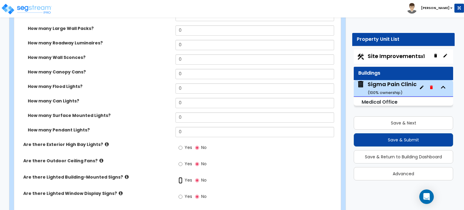
click at [179, 177] on input "Yes" at bounding box center [180, 180] width 4 height 7
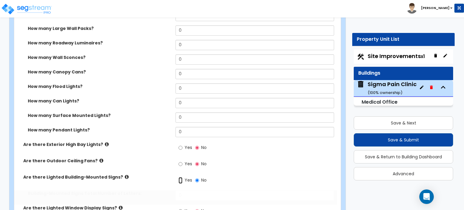
radio input "true"
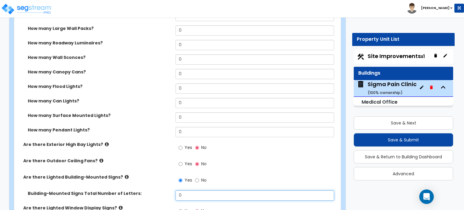
drag, startPoint x: 188, startPoint y: 188, endPoint x: 170, endPoint y: 189, distance: 18.7
click at [170, 190] on div "Building-Mounted Signs Total Number of Letters: 0" at bounding box center [175, 197] width 323 height 14
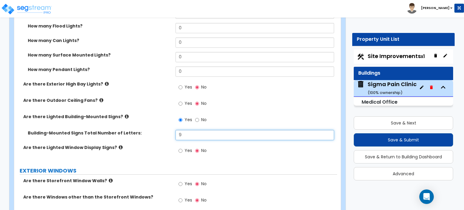
type input "9"
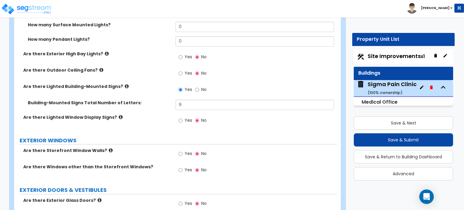
click at [183, 165] on label "Yes" at bounding box center [185, 170] width 14 height 10
click at [182, 167] on input "Yes" at bounding box center [180, 170] width 4 height 7
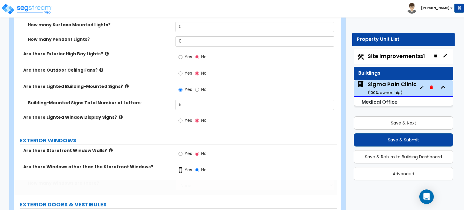
radio input "true"
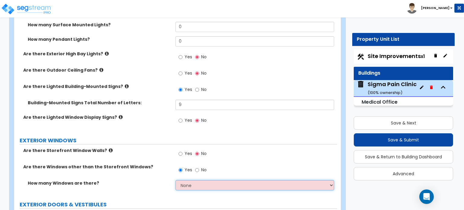
click at [201, 180] on select "None I want to enter a Percentage of the Exterior Windows I want to enter the N…" at bounding box center [254, 185] width 158 height 10
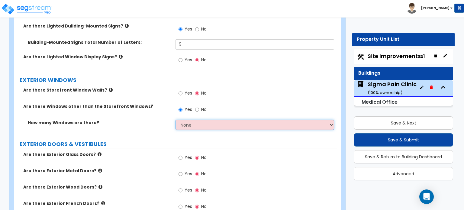
click at [237, 120] on select "None I want to enter a Percentage of the Exterior Windows I want to enter the N…" at bounding box center [254, 125] width 158 height 10
select select "2"
click at [175, 120] on select "None I want to enter a Percentage of the Exterior Windows I want to enter the N…" at bounding box center [254, 125] width 158 height 10
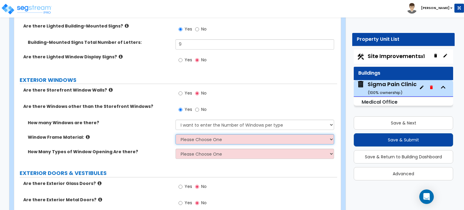
click at [206, 134] on select "Please Choose One Vinyl Aluminum Wood" at bounding box center [254, 139] width 158 height 10
select select "3"
click at [175, 134] on select "Please Choose One Vinyl Aluminum Wood" at bounding box center [254, 139] width 158 height 10
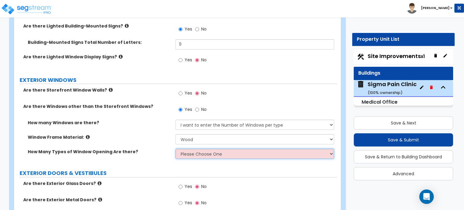
click at [191, 148] on select "Please Choose One 1 2 3 4" at bounding box center [254, 153] width 158 height 10
select select "1"
click at [175, 148] on select "Please Choose One 1 2 3 4" at bounding box center [254, 153] width 158 height 10
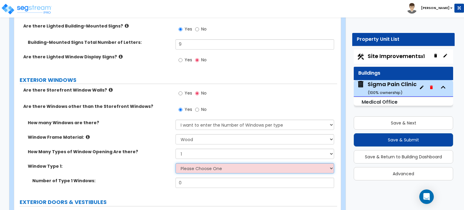
click at [188, 163] on select "Please Choose One Sliding Picture/Fixed Double/Single Hung Awning Swing" at bounding box center [254, 168] width 158 height 10
select select "2"
click at [175, 163] on select "Please Choose One Sliding Picture/Fixed Double/Single Hung Awning Swing" at bounding box center [254, 168] width 158 height 10
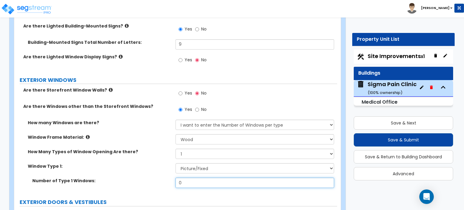
drag, startPoint x: 185, startPoint y: 173, endPoint x: 171, endPoint y: 178, distance: 14.8
click at [171, 178] on div "Number of Type 1 Windows: 0" at bounding box center [175, 184] width 323 height 14
type input "13"
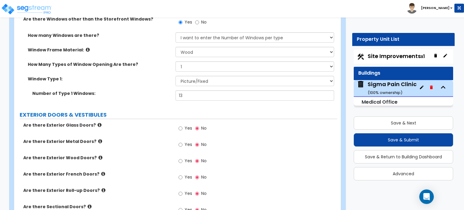
scroll to position [815, 0]
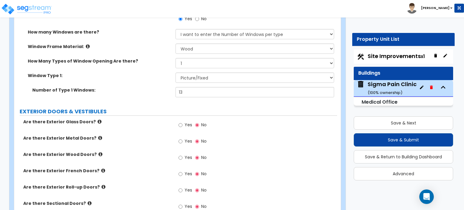
click at [97, 119] on icon at bounding box center [99, 121] width 4 height 5
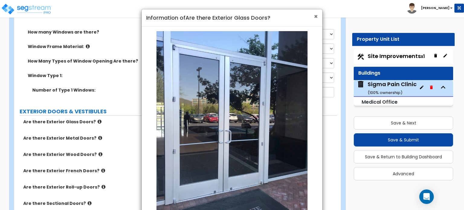
click at [316, 15] on span "×" at bounding box center [316, 16] width 4 height 9
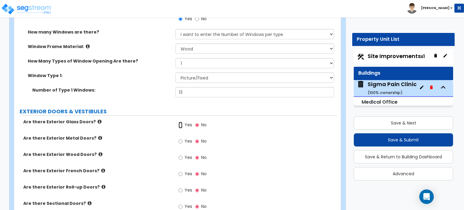
click at [181, 122] on input "Yes" at bounding box center [180, 125] width 4 height 7
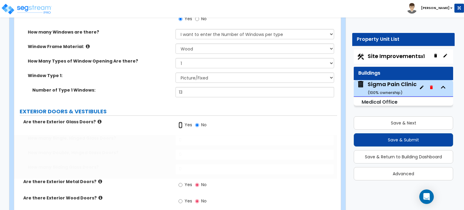
radio input "true"
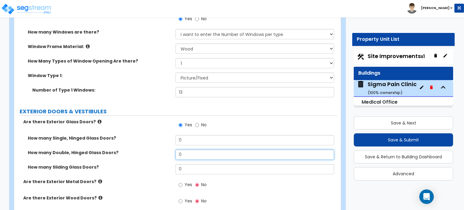
drag, startPoint x: 186, startPoint y: 143, endPoint x: 173, endPoint y: 146, distance: 13.9
click at [173, 149] on div "How many Double, Hinged Glass Doors? 0" at bounding box center [175, 156] width 323 height 14
type input "1"
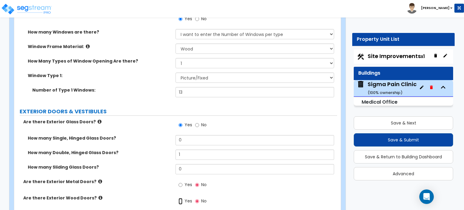
click at [182, 198] on input "Yes" at bounding box center [180, 201] width 4 height 7
radio input "true"
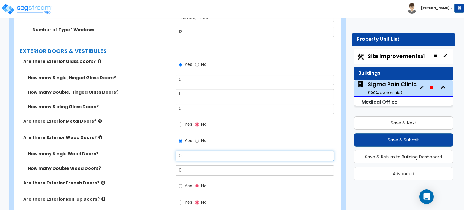
drag, startPoint x: 188, startPoint y: 147, endPoint x: 174, endPoint y: 151, distance: 14.3
click at [174, 151] on div "How many Single Wood Doors? 0" at bounding box center [175, 158] width 323 height 14
type input "1"
click at [138, 180] on label "Are there Exterior French Doors?" at bounding box center [97, 183] width 148 height 6
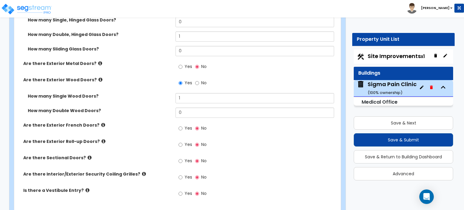
scroll to position [966, 0]
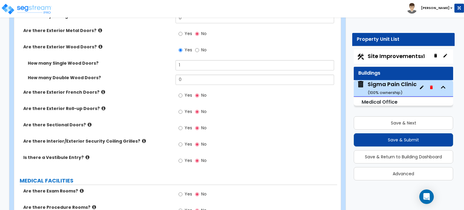
click at [88, 122] on icon at bounding box center [90, 124] width 4 height 5
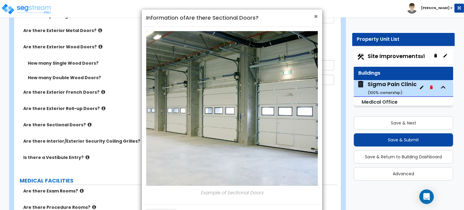
click at [317, 17] on span "×" at bounding box center [316, 16] width 4 height 9
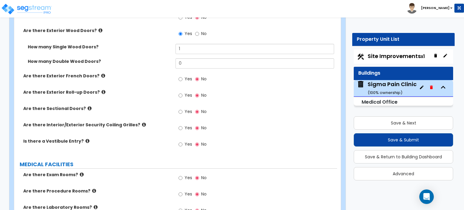
scroll to position [1026, 0]
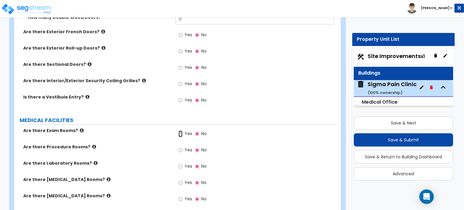
click at [180, 130] on input "Yes" at bounding box center [180, 133] width 4 height 7
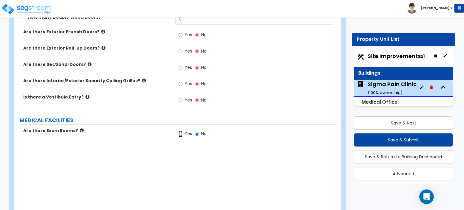
radio input "true"
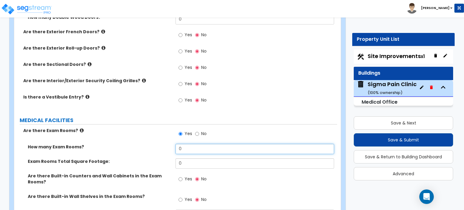
drag, startPoint x: 187, startPoint y: 138, endPoint x: 172, endPoint y: 139, distance: 14.5
click at [172, 144] on div "How many Exam Rooms? 0" at bounding box center [175, 151] width 323 height 14
type input "8"
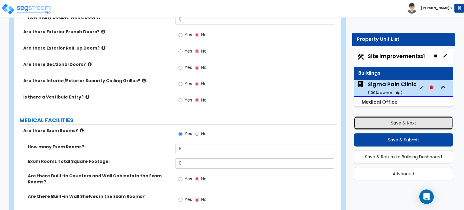
click at [406, 125] on button "Save & Next" at bounding box center [402, 122] width 99 height 13
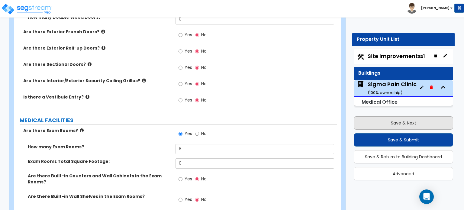
select select "2"
select select "1"
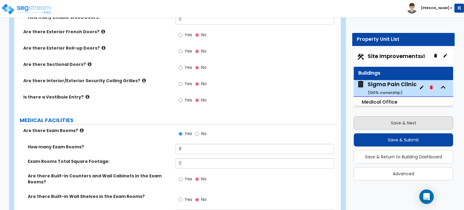
select select "1"
select select "2"
select select "1"
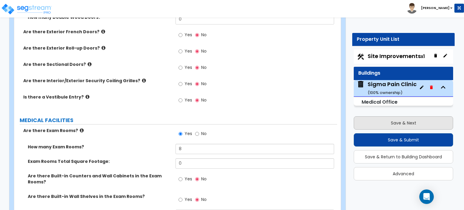
select select "3"
select select "2"
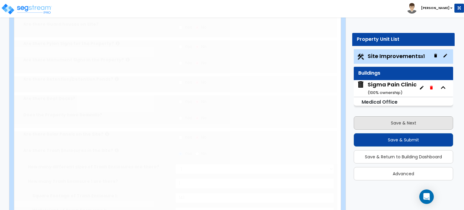
scroll to position [1028, 0]
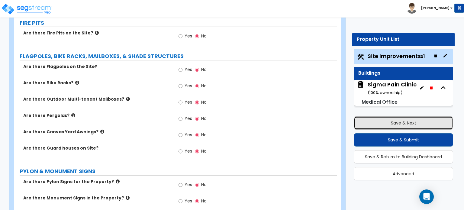
click at [406, 125] on button "Save & Next" at bounding box center [402, 122] width 99 height 13
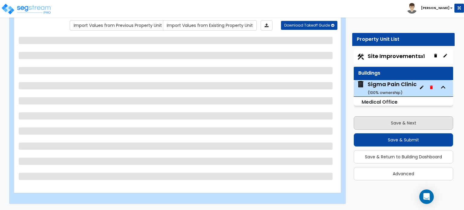
select select "2"
select select "1"
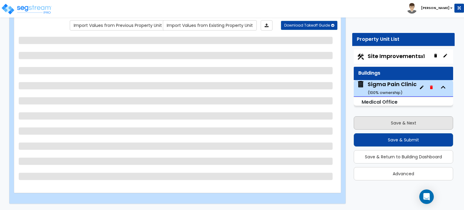
select select "1"
select select "2"
select select "1"
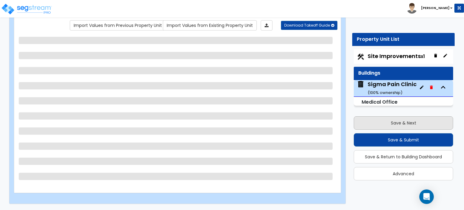
select select "3"
select select "2"
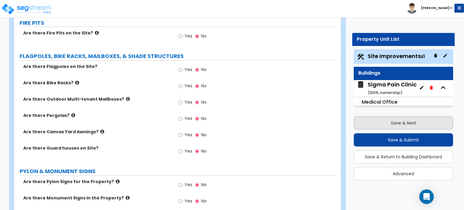
select select "5"
select select "1"
select select "3"
select select "1"
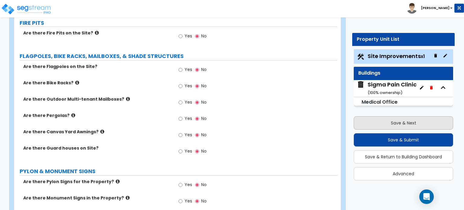
select select "2"
select select "3"
select select "2"
select select "1"
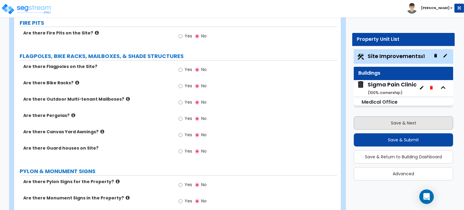
select select "2"
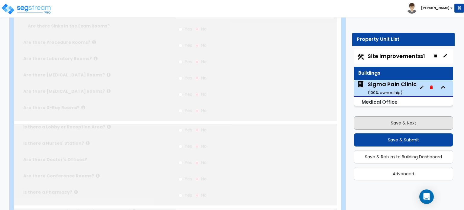
radio input "true"
select select "3"
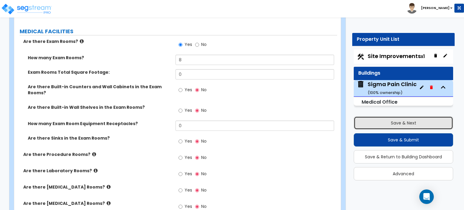
click at [365, 118] on button "Save & Next" at bounding box center [402, 122] width 99 height 13
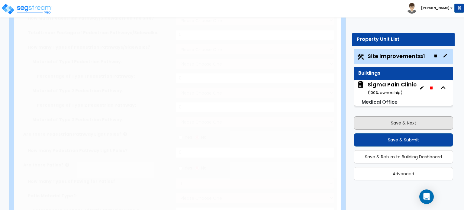
select select "2"
type input "39547"
select select "2"
type input "12810"
select select "2"
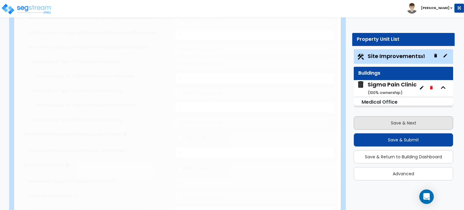
type input "1158"
radio input "true"
type input "3"
radio input "true"
type input "7"
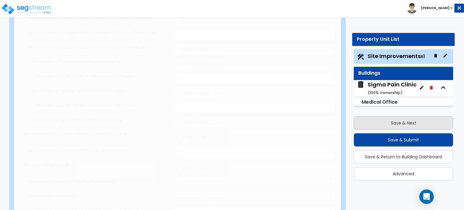
radio input "true"
select select "2"
select select "1"
type input "841"
radio input "true"
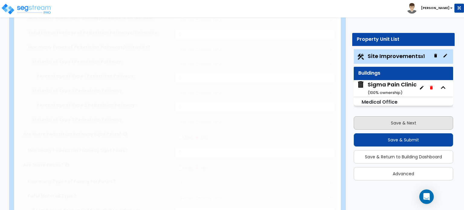
select select "1"
type input "2"
radio input "true"
type input "2"
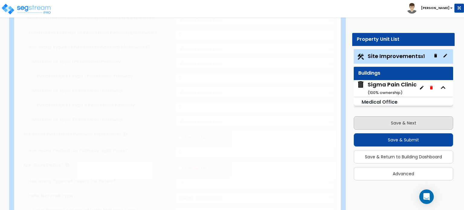
radio input "true"
select select "1"
type input "37"
select select "2"
type input "4485"
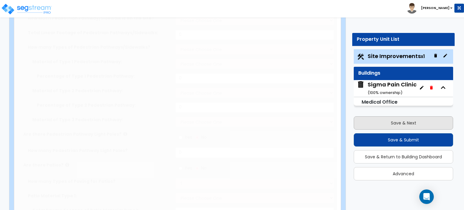
radio input "true"
select select "1"
type input "1"
type input "141"
select select "3"
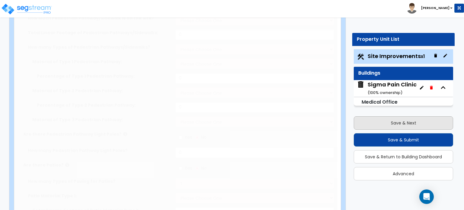
select select "2"
